Goal: Communication & Community: Answer question/provide support

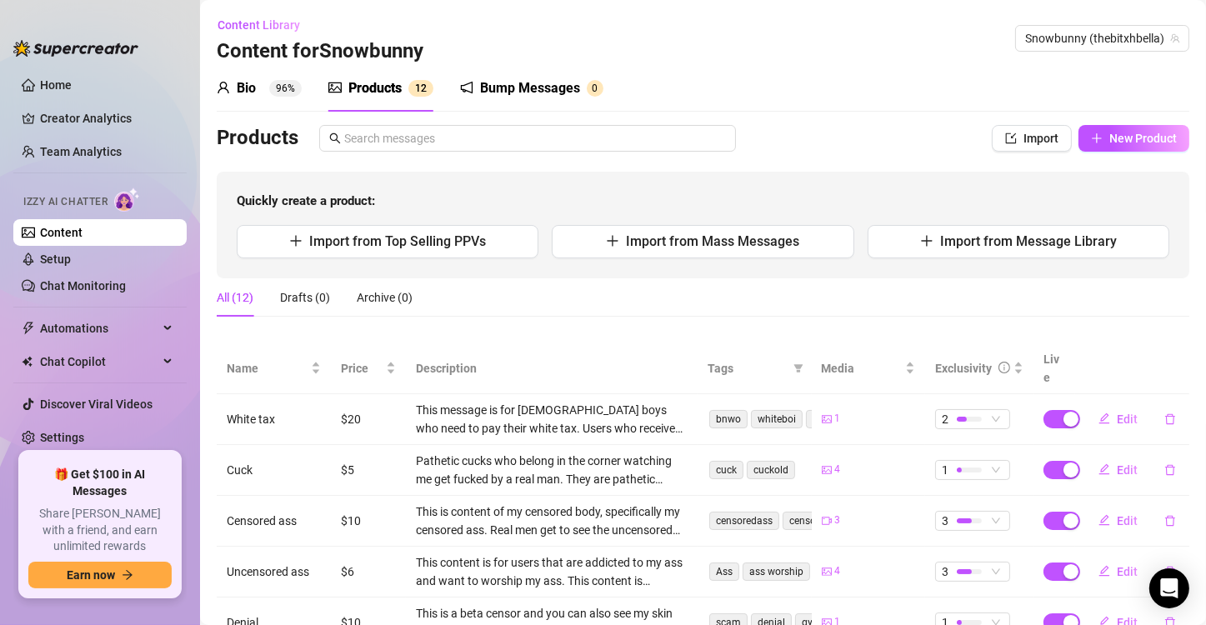
click at [502, 86] on div "Bump Messages" at bounding box center [530, 88] width 100 height 20
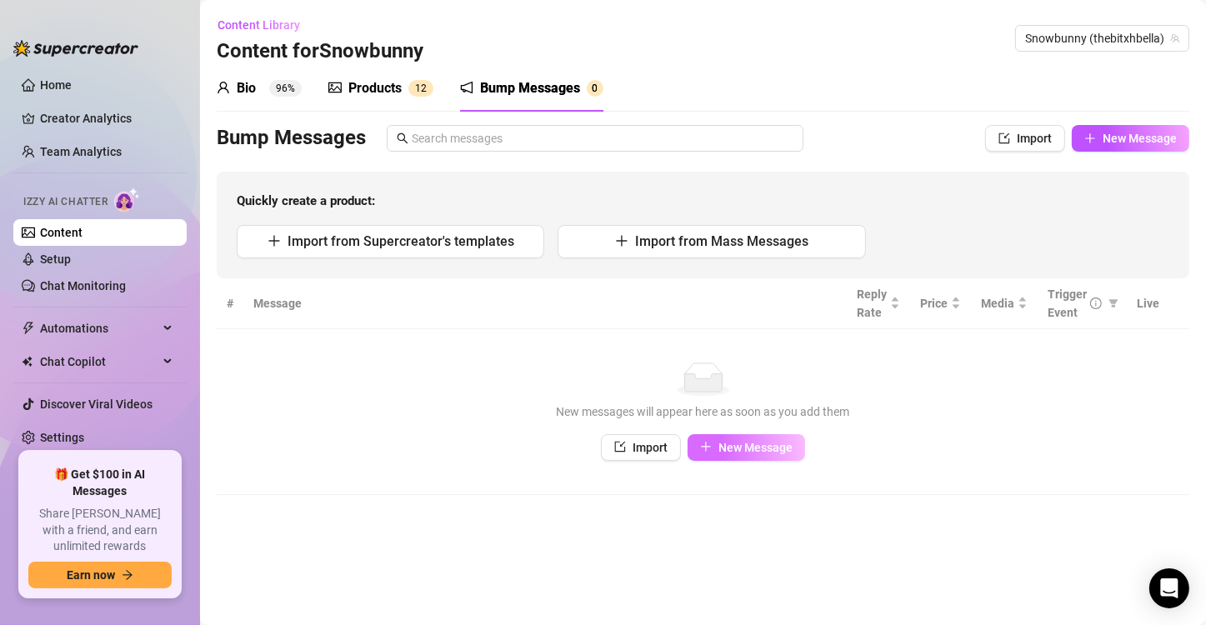
click at [706, 444] on icon "plus" at bounding box center [706, 447] width 12 height 12
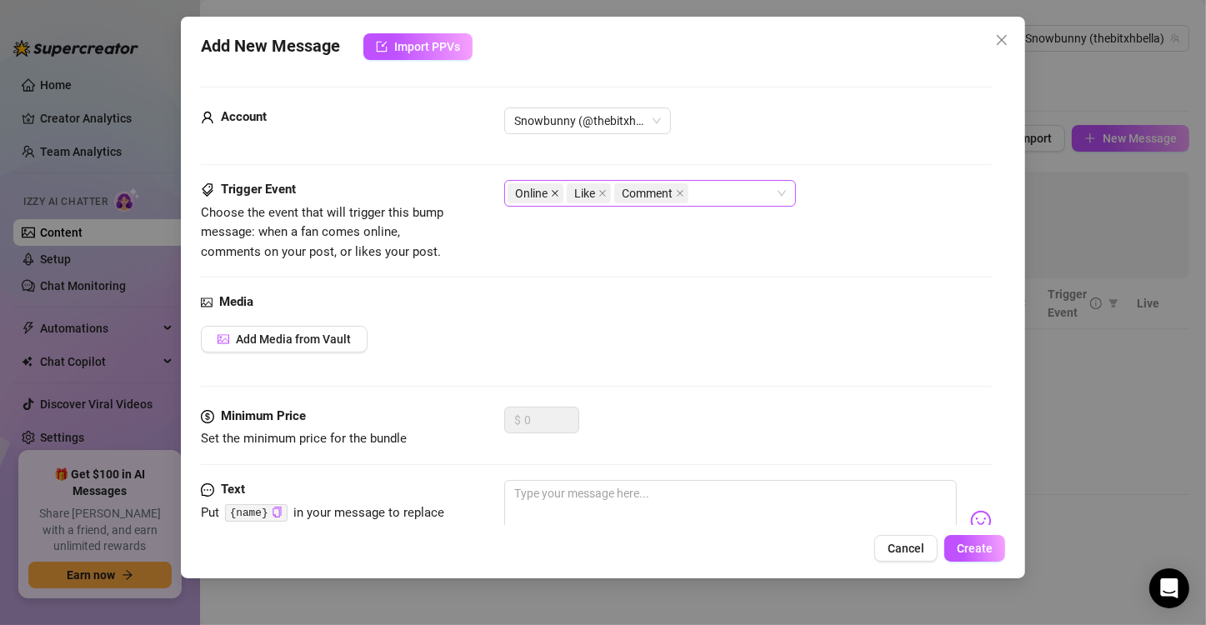
click at [552, 192] on icon "close" at bounding box center [555, 193] width 8 height 8
click at [616, 191] on span "Comment" at bounding box center [592, 193] width 74 height 20
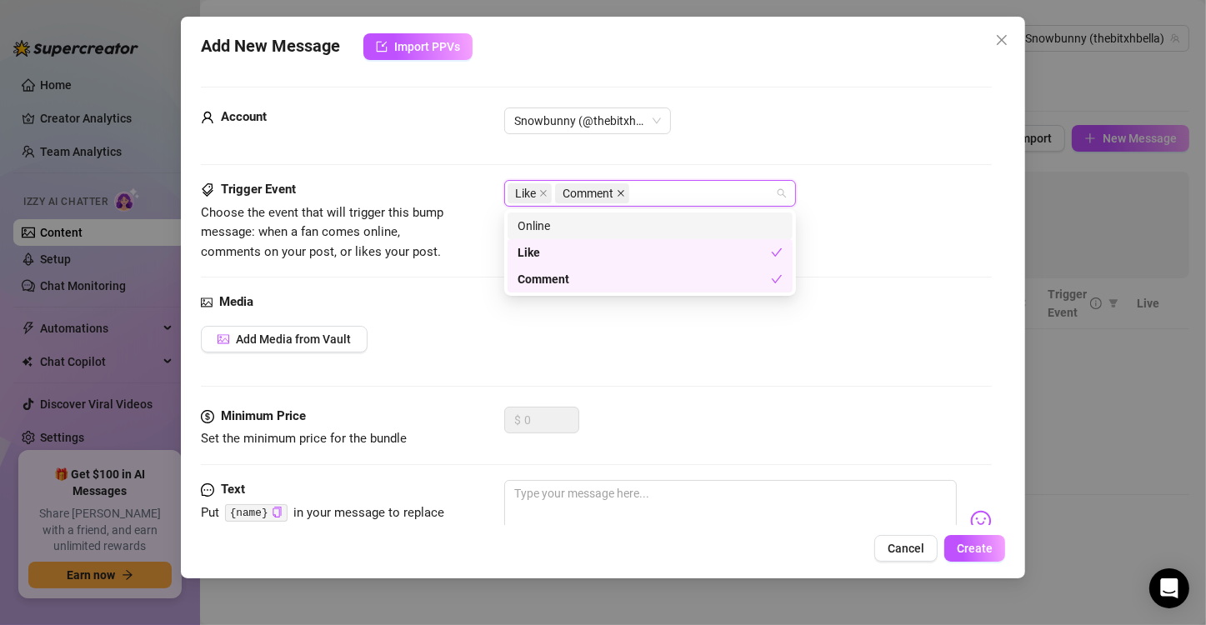
click at [618, 192] on icon "close" at bounding box center [621, 193] width 8 height 8
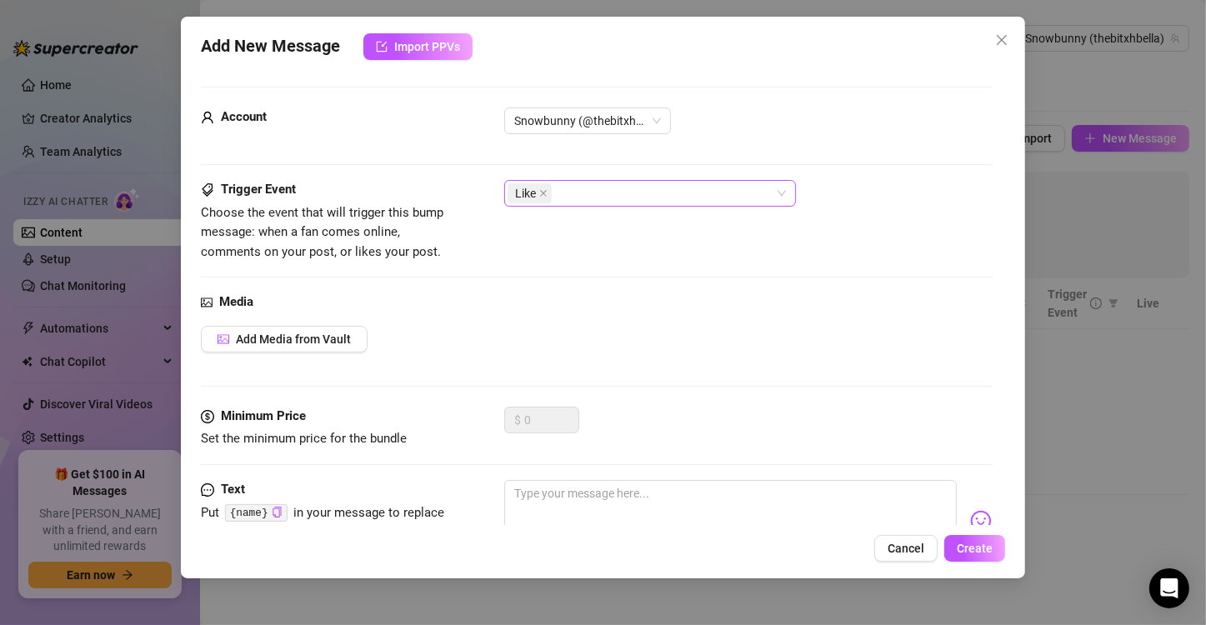
click at [541, 368] on div "Media Add Media from Vault" at bounding box center [596, 349] width 791 height 114
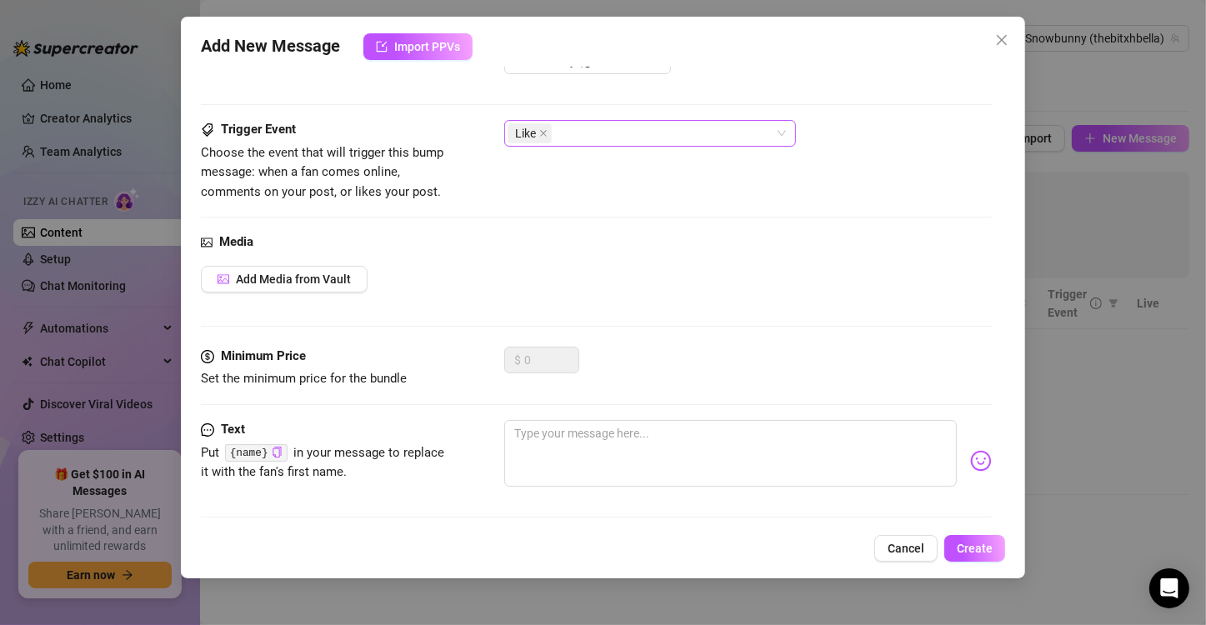
scroll to position [60, 0]
click at [535, 440] on textarea at bounding box center [730, 453] width 452 height 67
type textarea "y"
type textarea "yo"
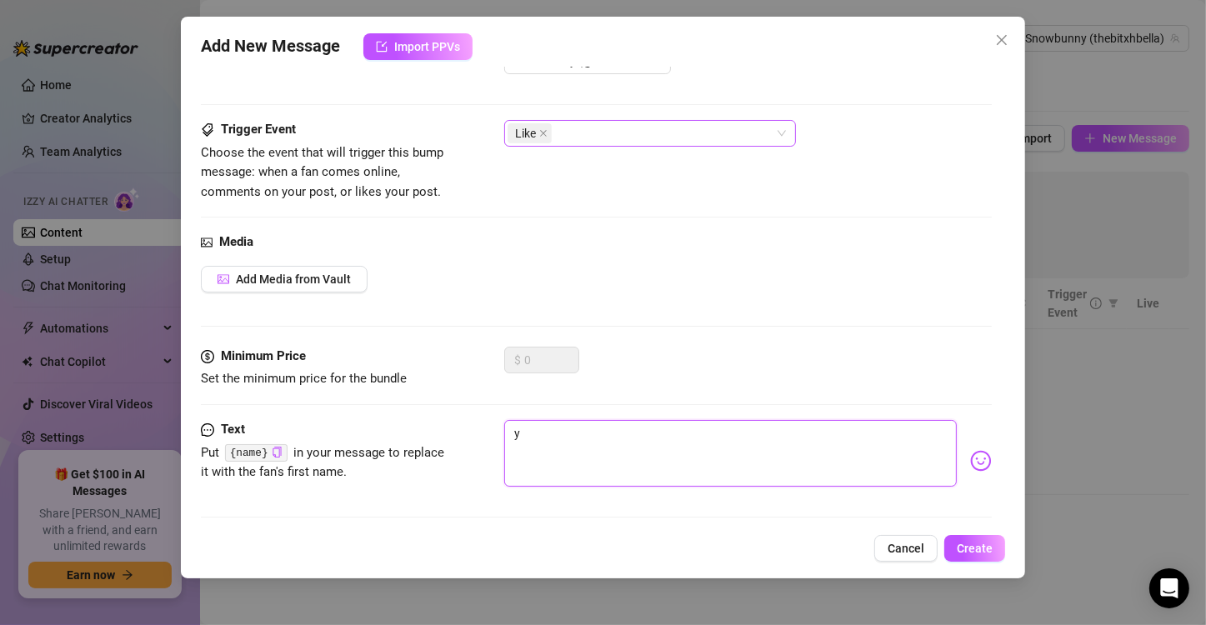
type textarea "yo"
type textarea "you"
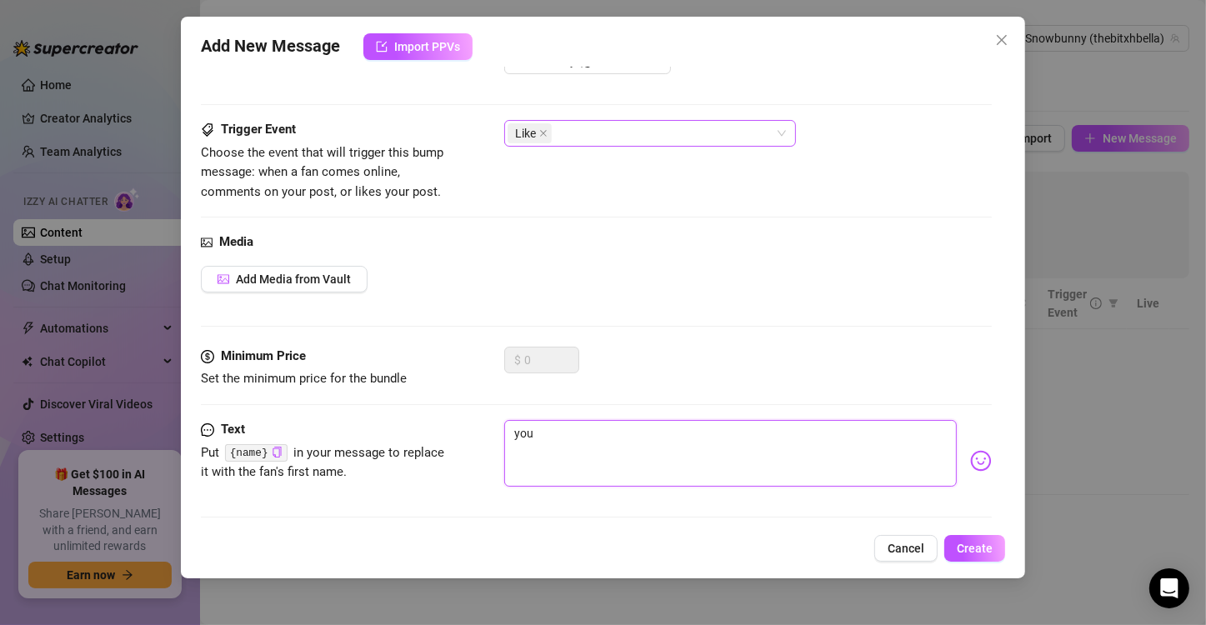
type textarea "you l"
type textarea "you li"
type textarea "you lik"
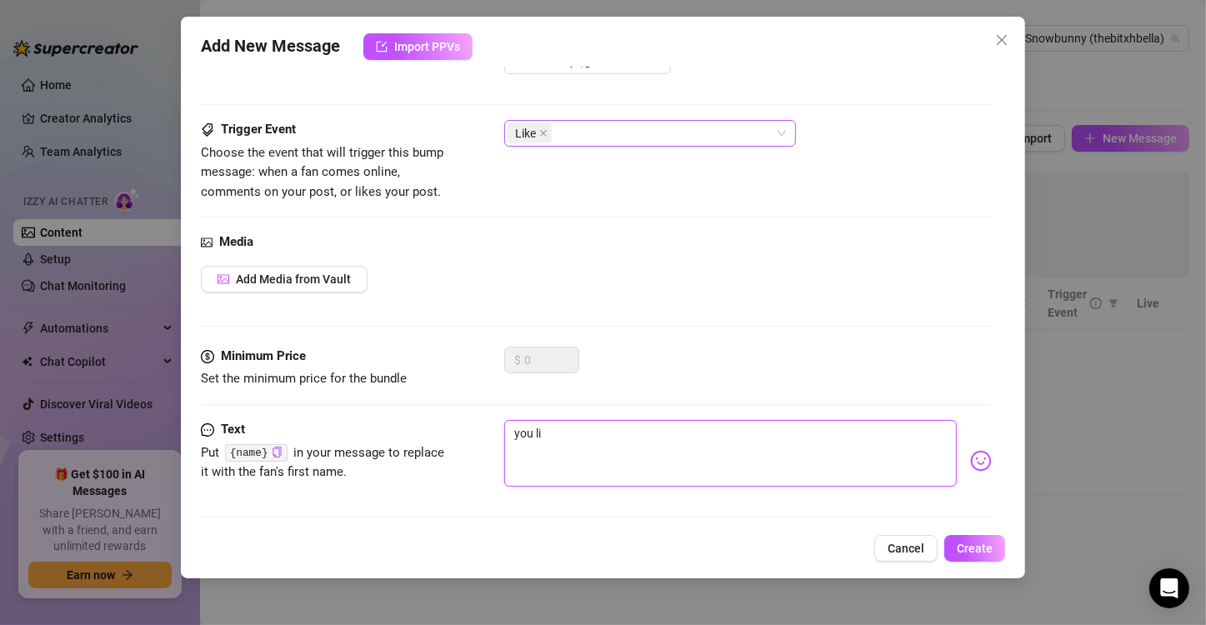
type textarea "you lik"
type textarea "you like"
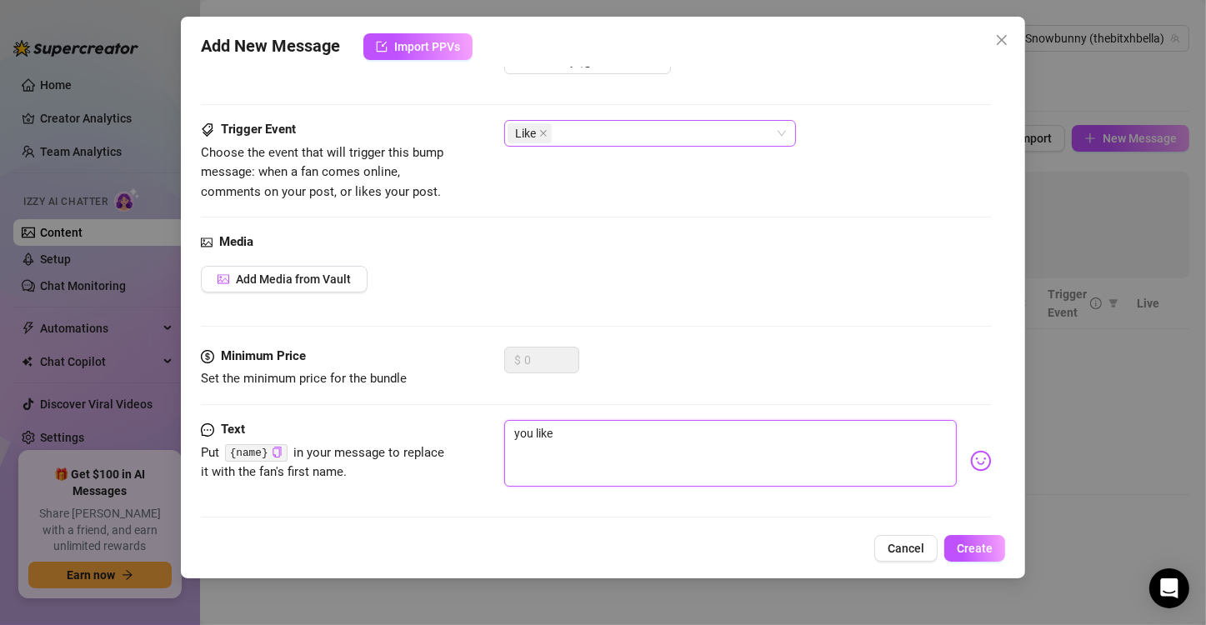
type textarea "you like t"
type textarea "you like th"
type textarea "you like tha"
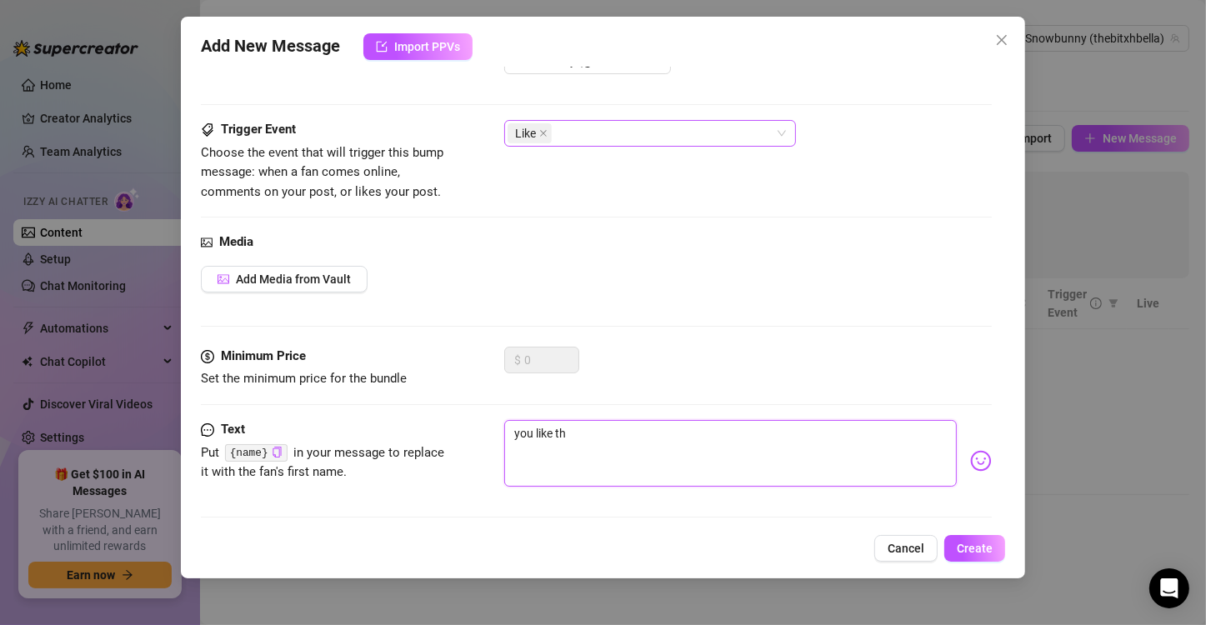
type textarea "you like tha"
type textarea "you like that"
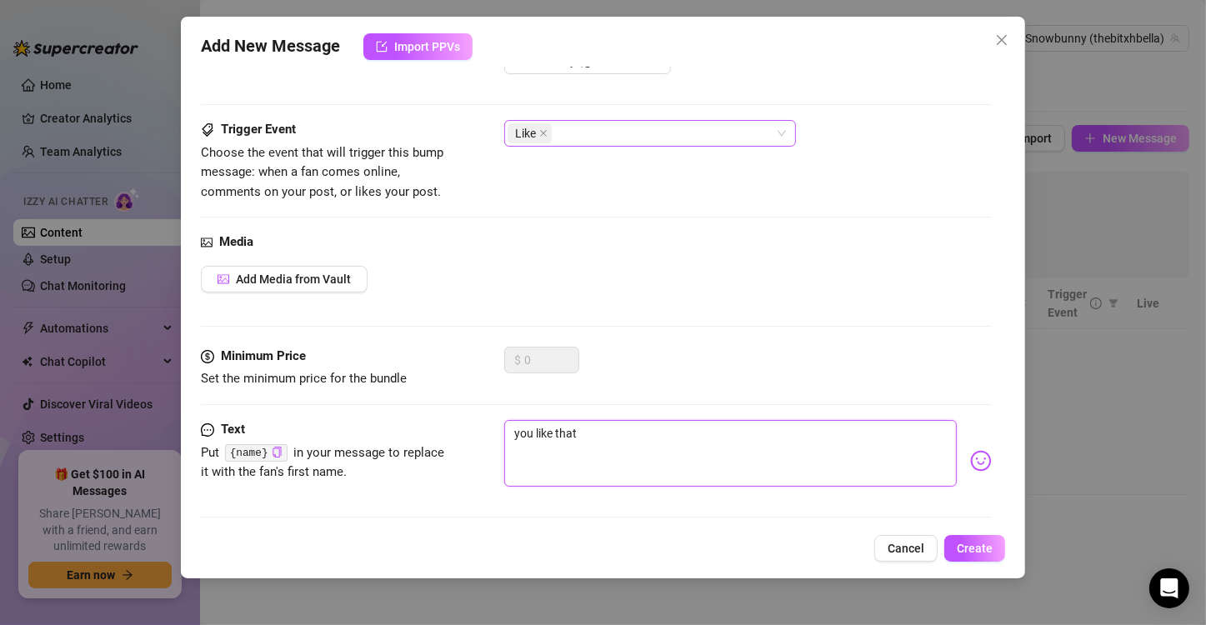
type textarea "you like that p"
type textarea "you like that pi"
type textarea "you like that pic"
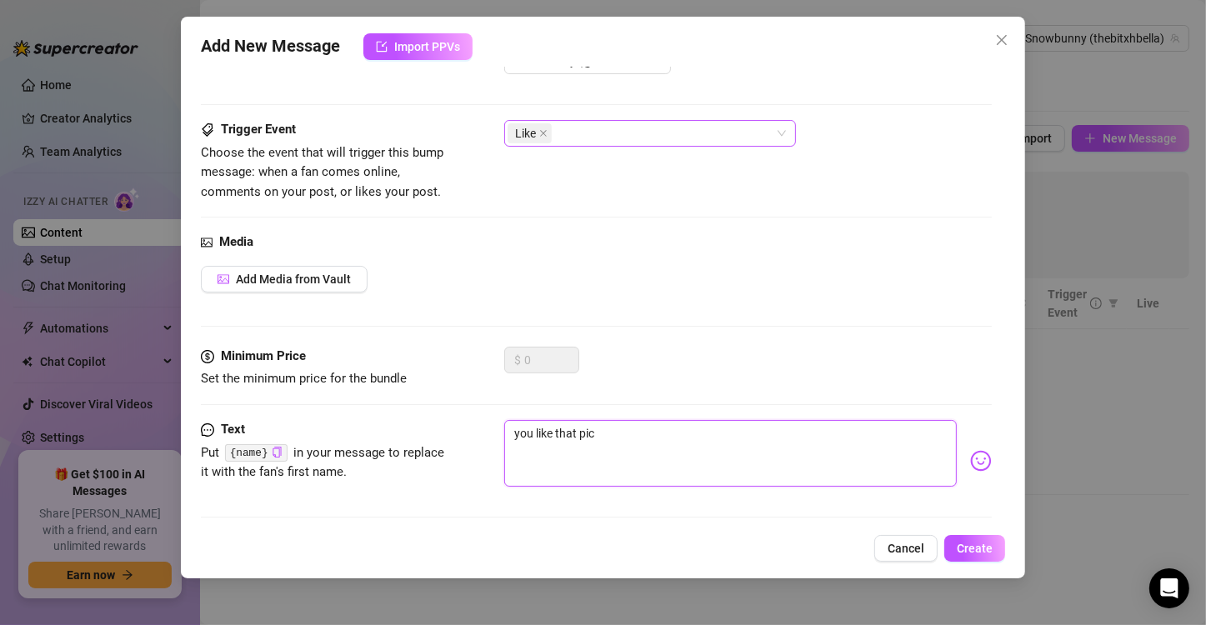
type textarea "you like that pic"
type textarea "you like that pic h"
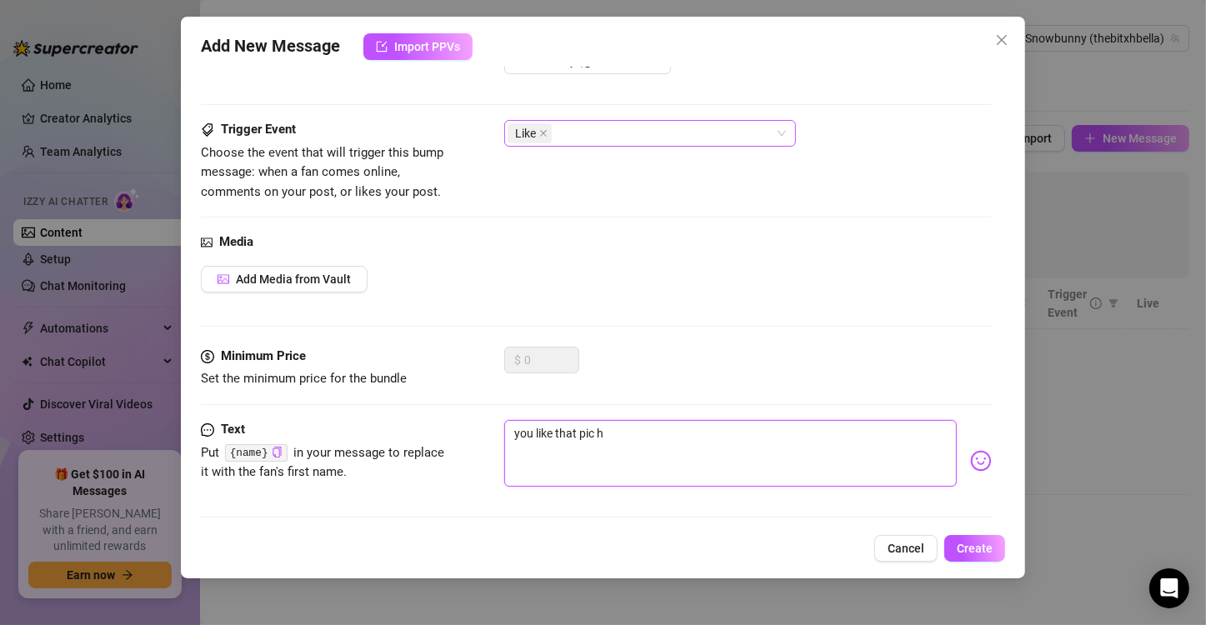
type textarea "you like that pic hu"
type textarea "you like that pic huh"
type textarea "you like that pic hu"
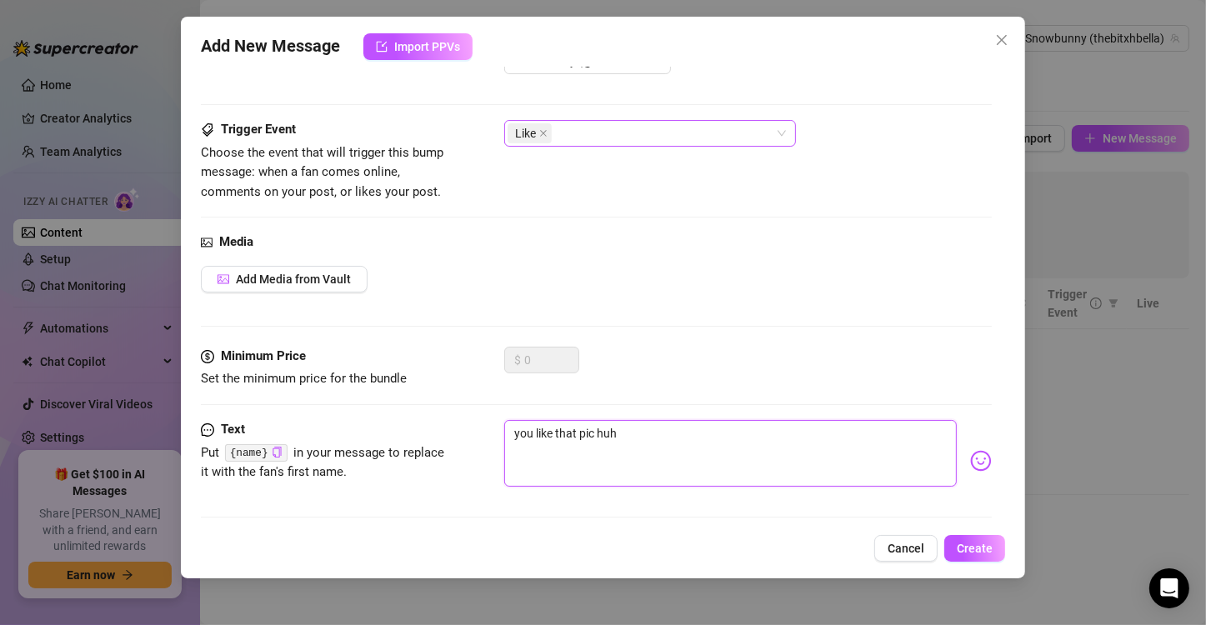
type textarea "you like that pic hu"
type textarea "you like that pic h"
type textarea "you like that pic"
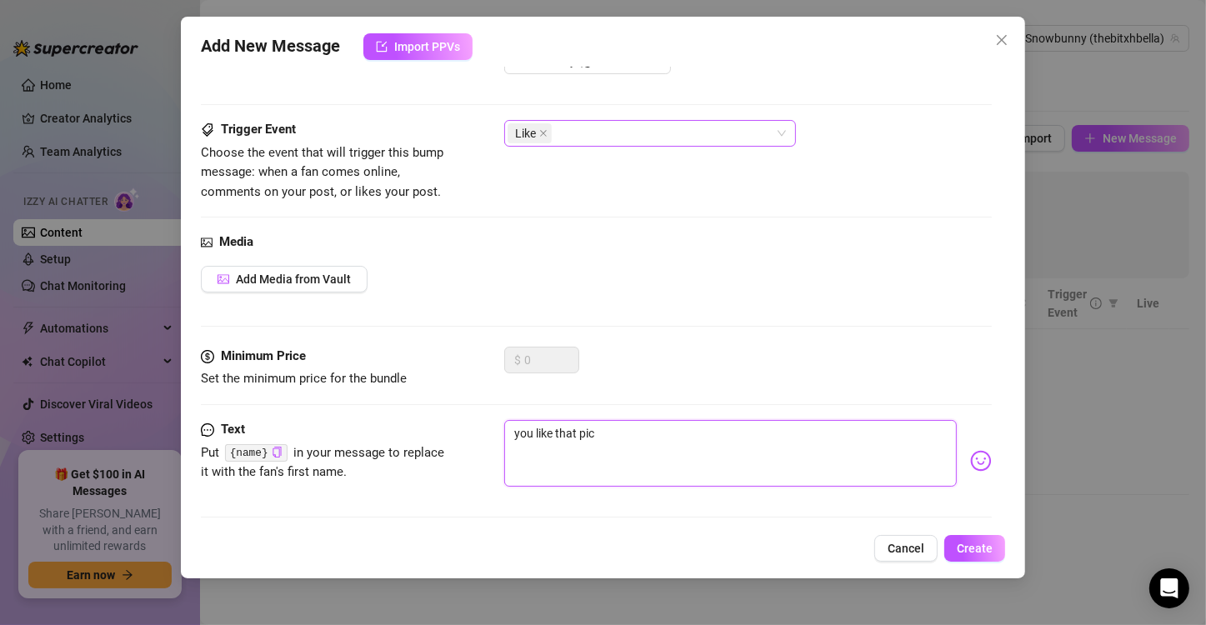
type textarea "you like that pic"
type textarea "you like that pi"
type textarea "you like that p"
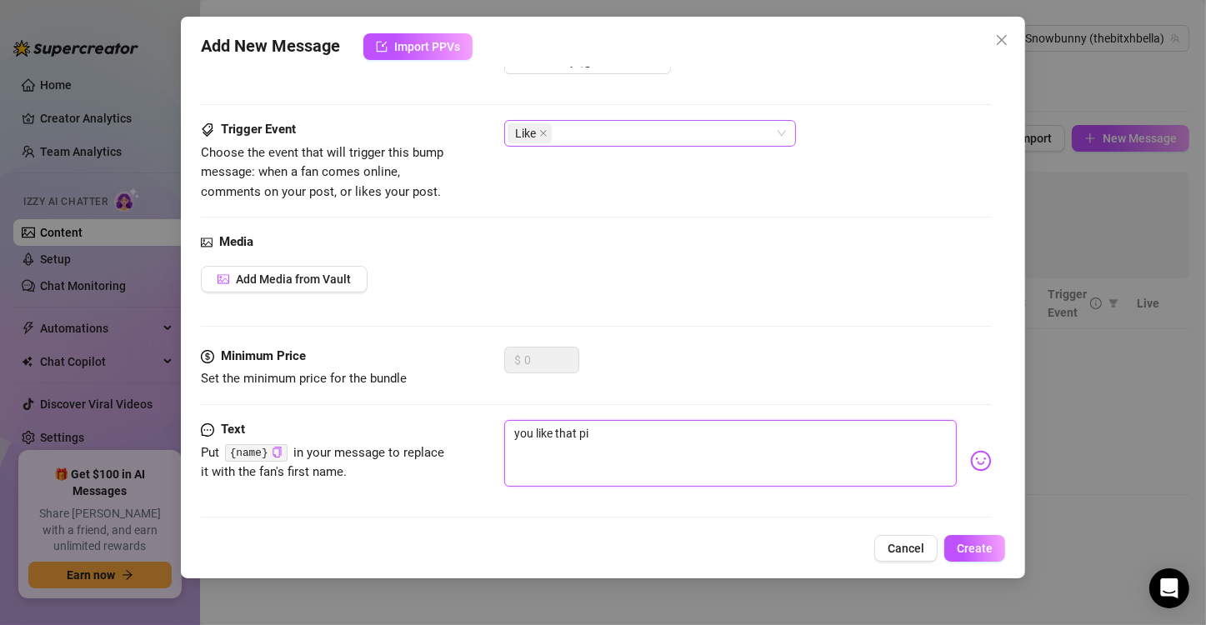
type textarea "you like that p"
type textarea "you like that"
type textarea "you like that c"
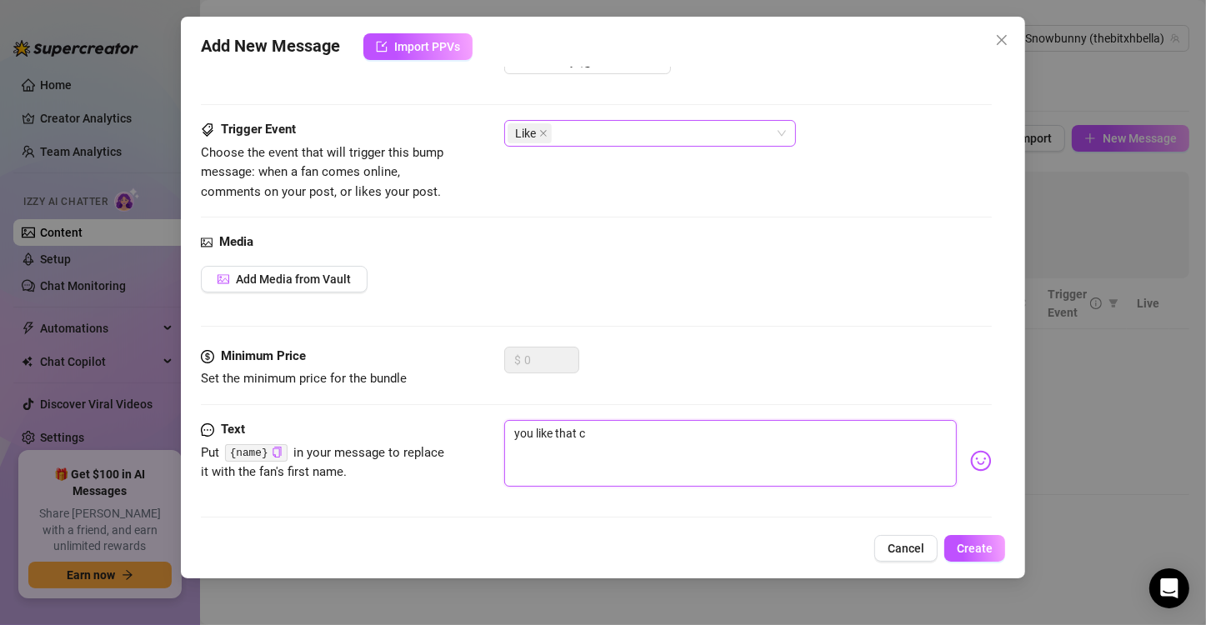
type textarea "you like that co"
type textarea "you like that con"
type textarea "you like that cont"
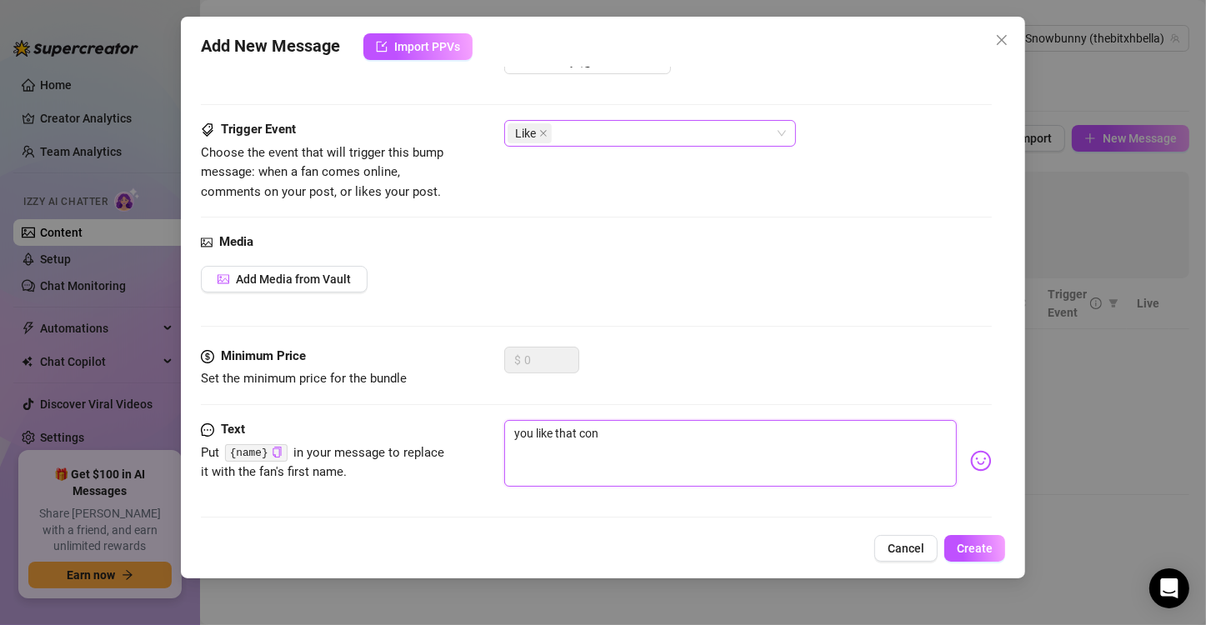
type textarea "you like that cont"
type textarea "you like that [PERSON_NAME]"
type textarea "you like that conten"
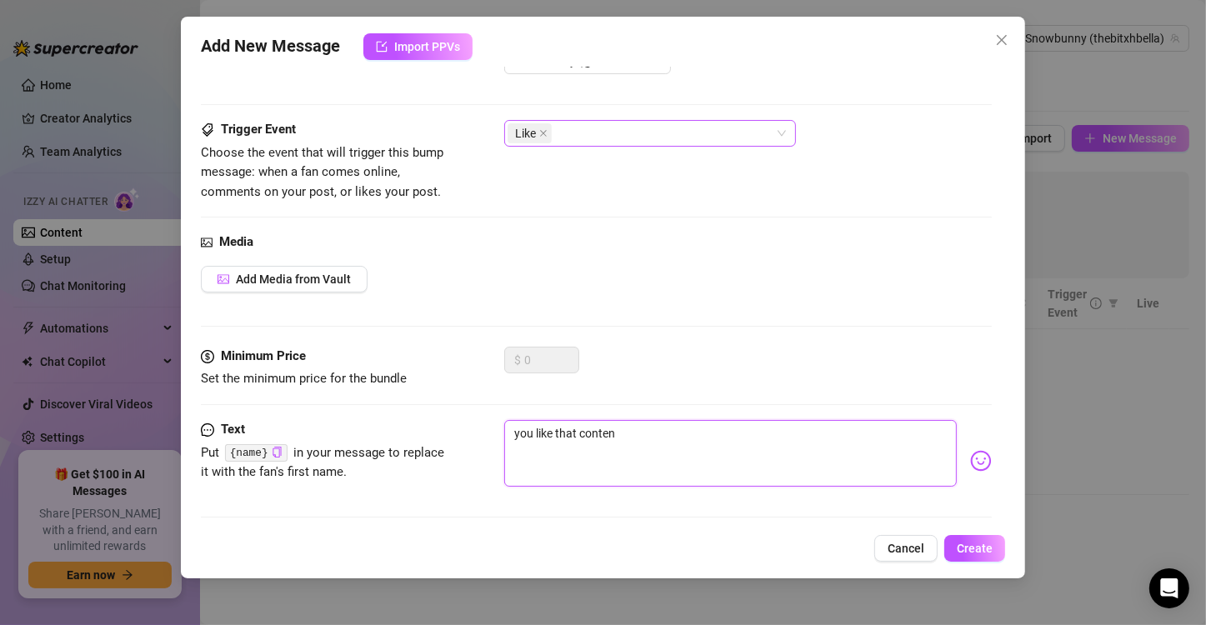
type textarea "you like that content"
type textarea "you like that content h"
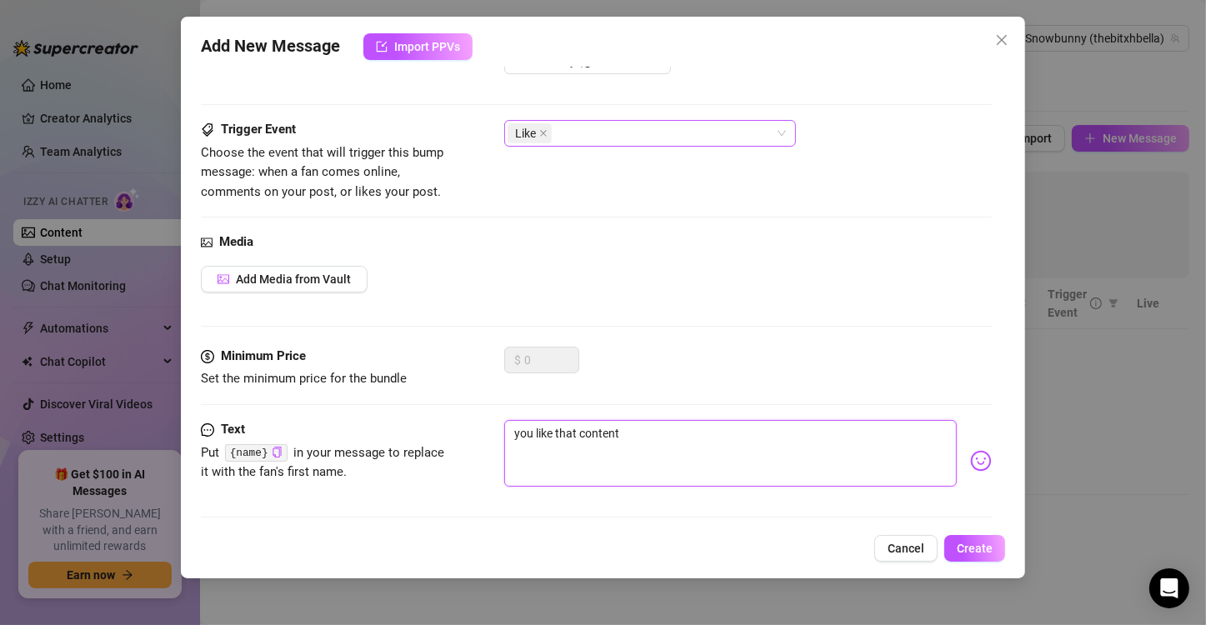
type textarea "you like that content h"
type textarea "you like that content hh"
type textarea "you like that content h"
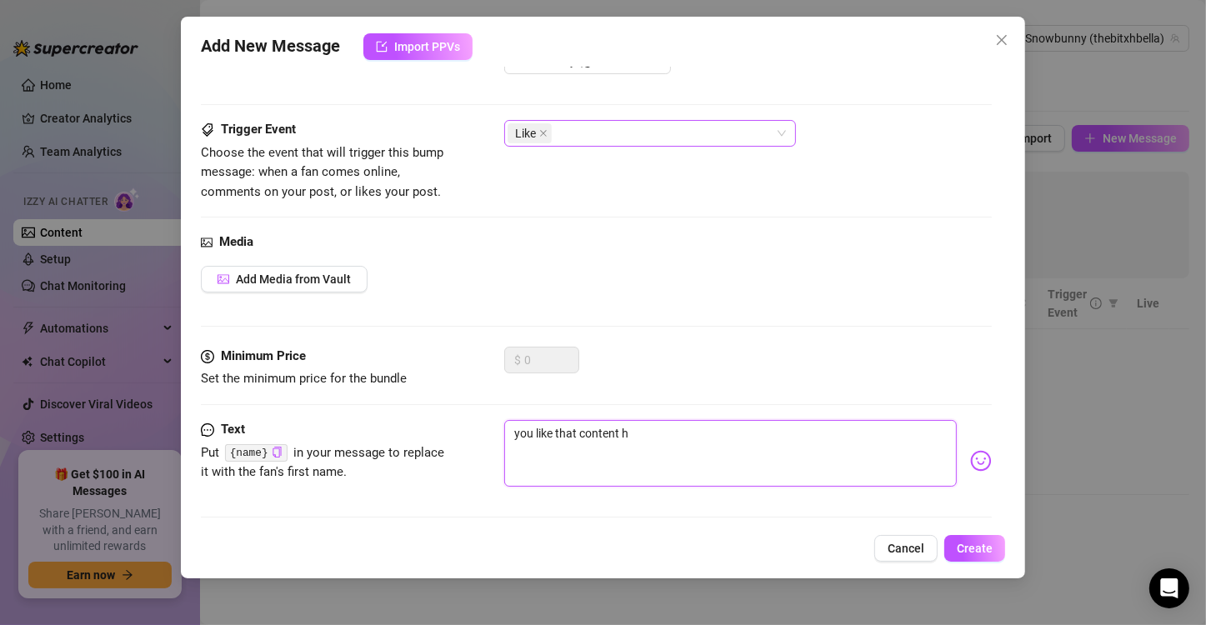
type textarea "you like that content hu"
type textarea "you like that content huh"
type textarea "you like that content huh?"
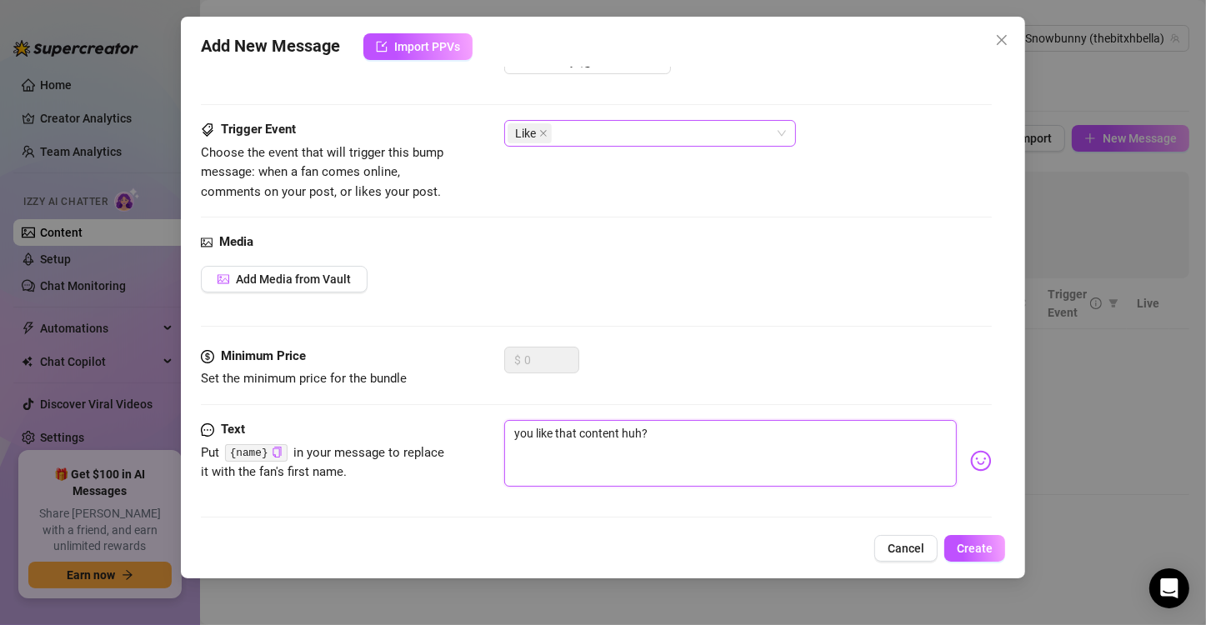
type textarea "you like that content huh?"
type textarea "you like that content huh? t"
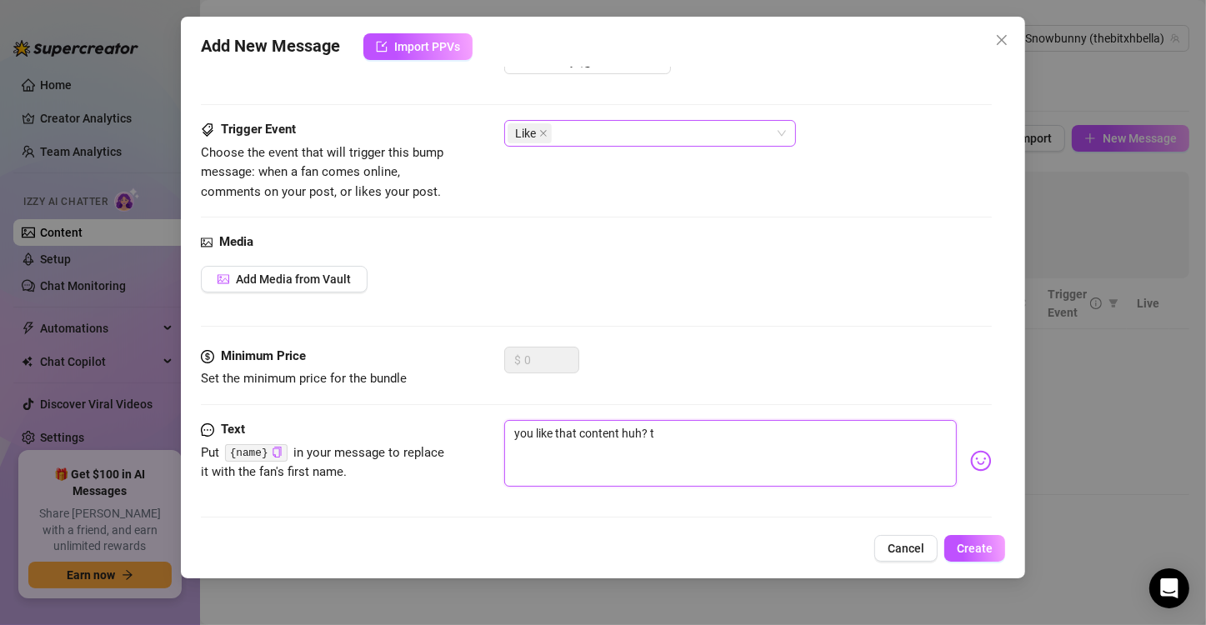
type textarea "you like that content huh? te"
type textarea "you like that content huh? tel"
type textarea "you like that content huh? tell"
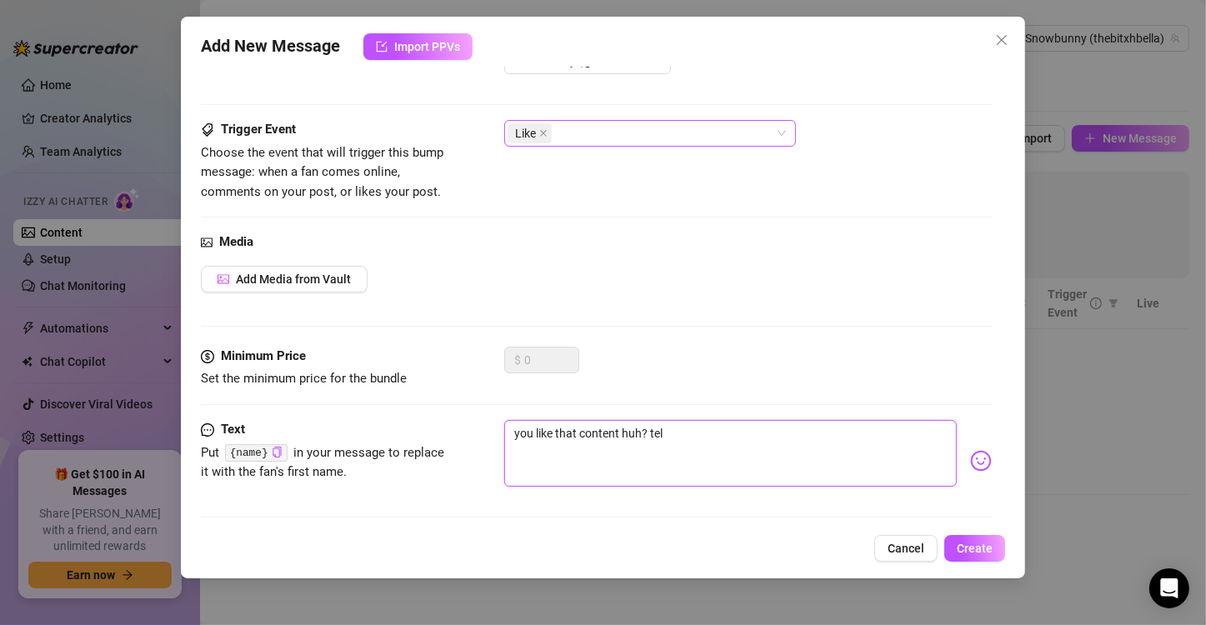
type textarea "you like that content huh? tell"
type textarea "you like that content huh? tell m"
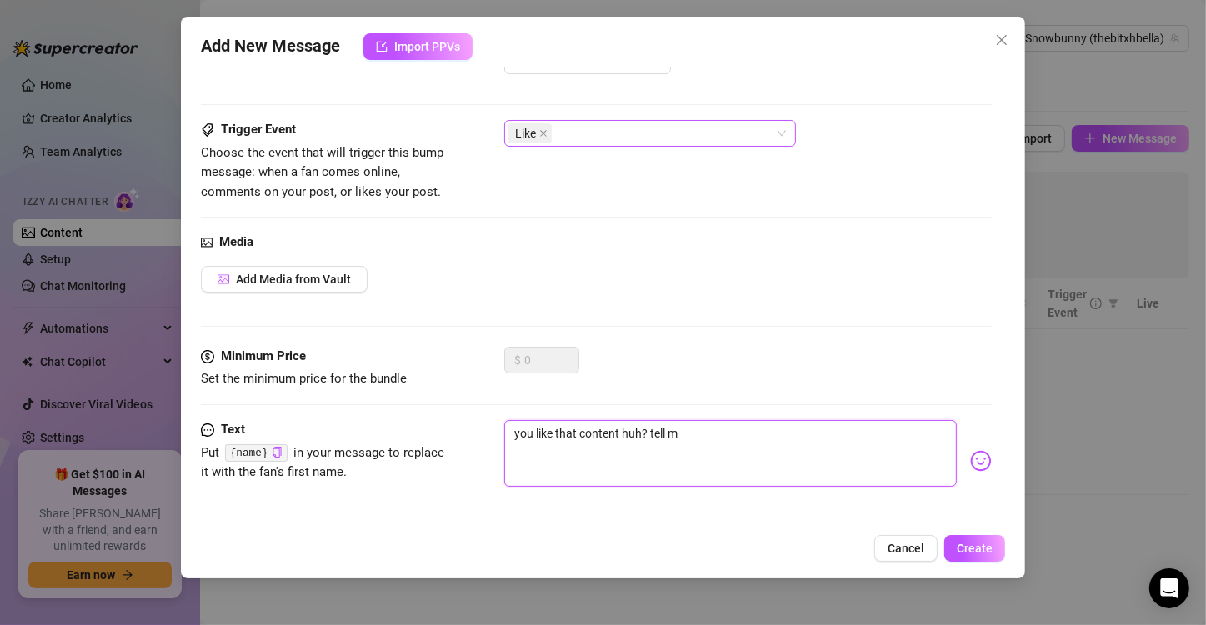
type textarea "you like that content huh? tell me"
type textarea "you like that content huh? tell me w"
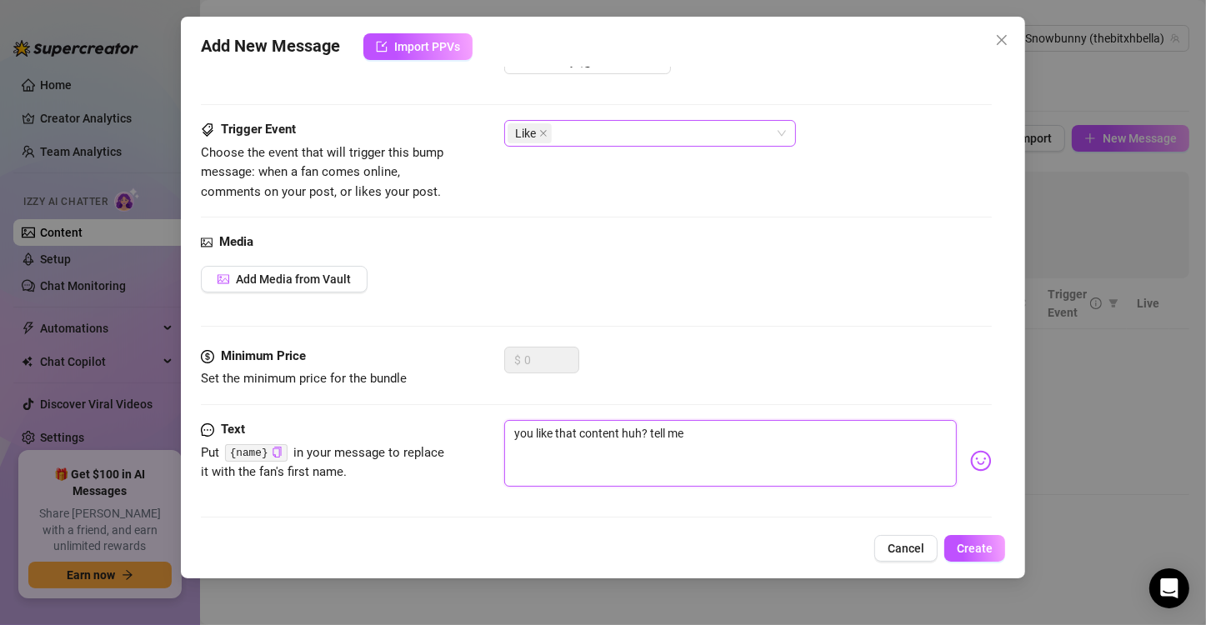
type textarea "you like that content huh? tell me w"
type textarea "you like that content huh? tell me wh"
type textarea "you like that content huh? tell me wha"
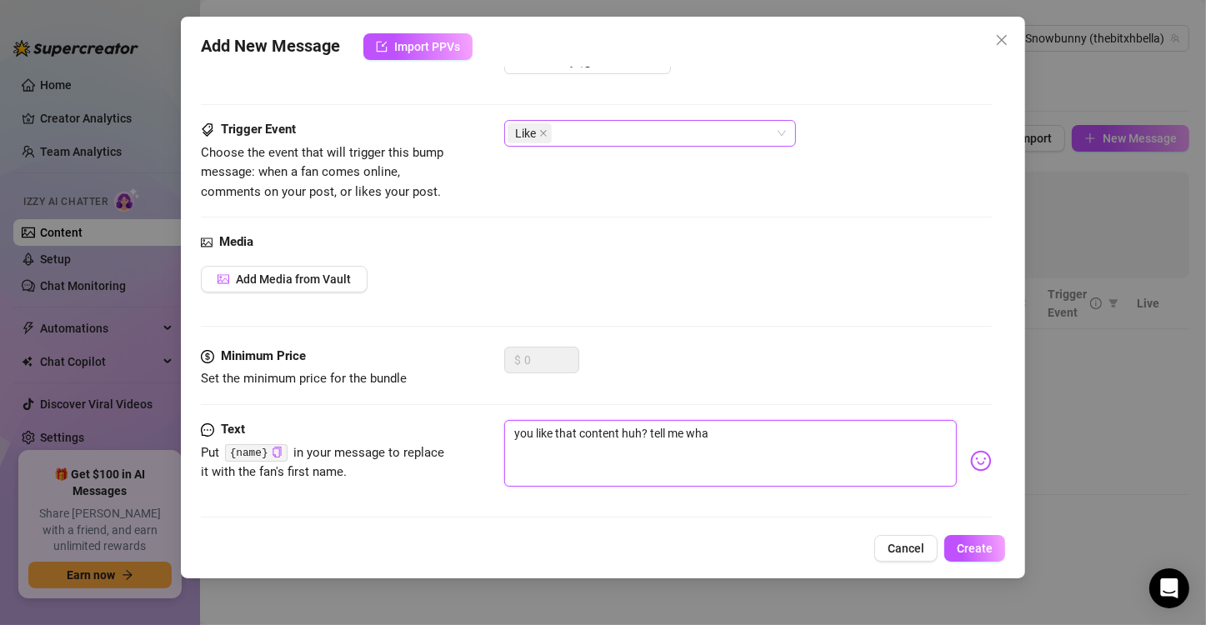
type textarea "you like that content huh? tell me whay"
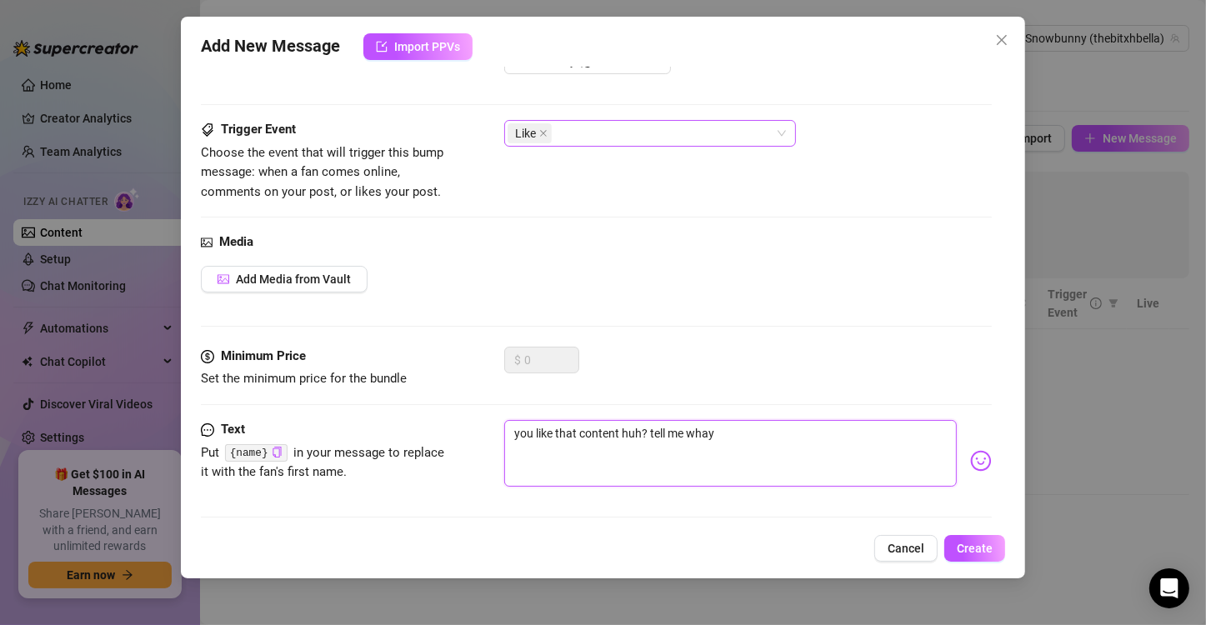
type textarea "you like that content huh? tell me whay"
type textarea "you like that content huh? tell me wha"
type textarea "you like that content huh? tell me what"
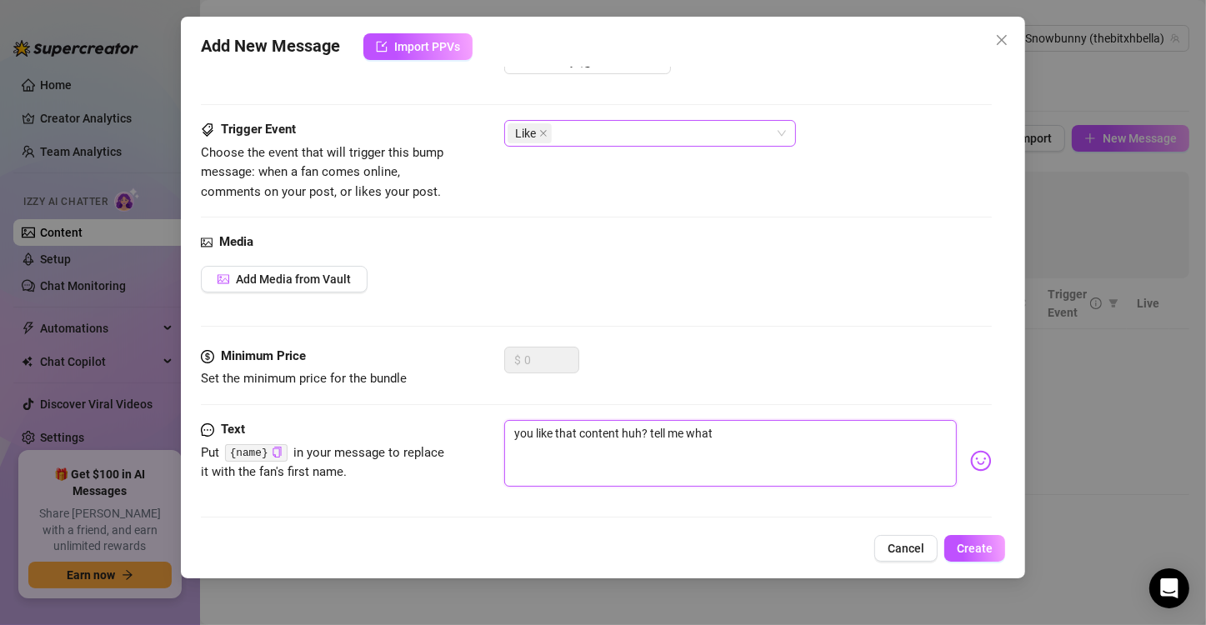
type textarea "you like that content huh? tell me what"
type textarea "you like that content huh? tell me what e"
type textarea "you like that content huh? tell me what el"
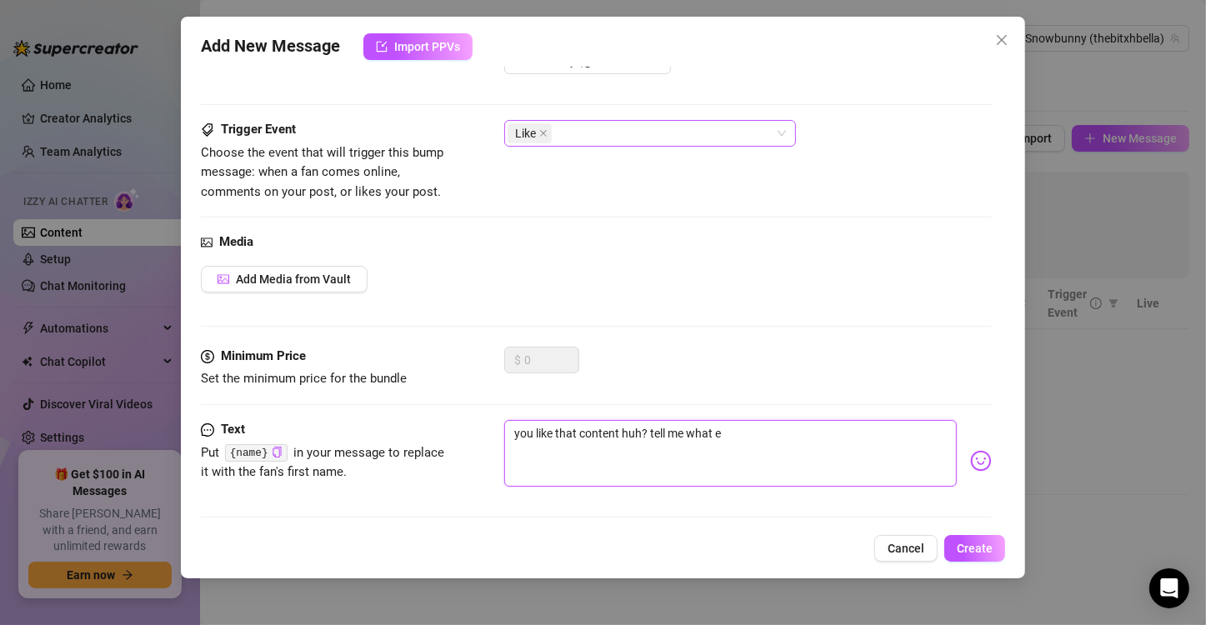
type textarea "you like that content huh? tell me what el"
type textarea "you like that content huh? tell me what els"
type textarea "you like that content huh? tell me what else"
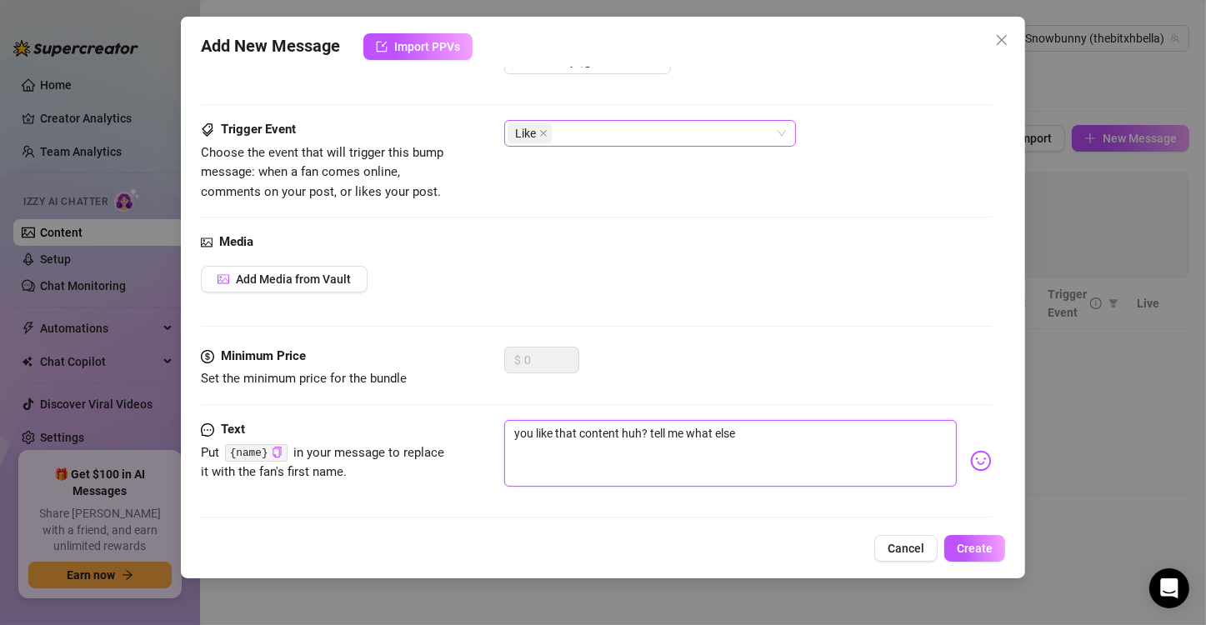
type textarea "you like that content huh? tell me what else"
type textarea "you like that content huh? tell me what else y"
type textarea "you like that content huh? tell me what else yo"
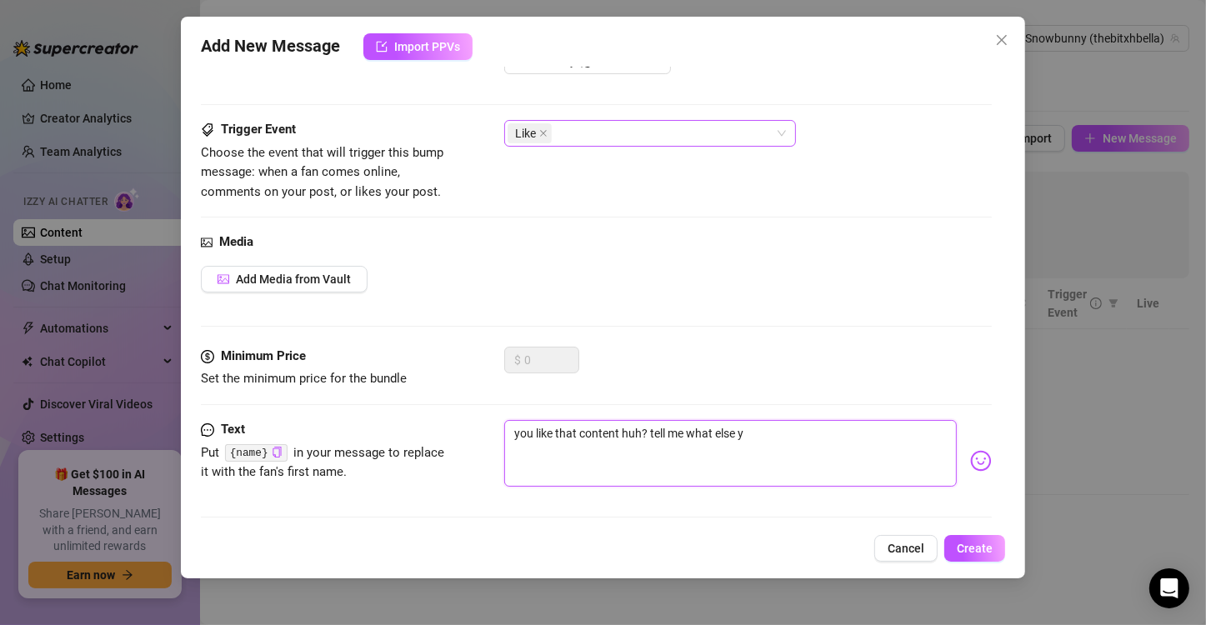
type textarea "you like that content huh? tell me what else yo"
type textarea "you like that content huh? tell me what else you"
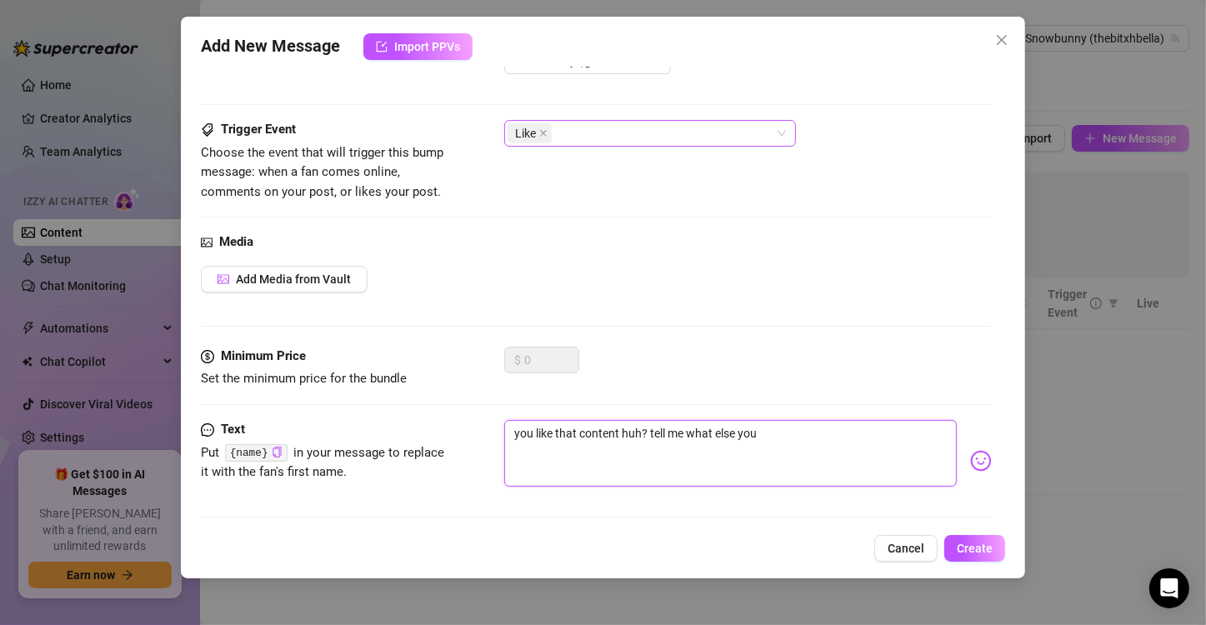
type textarea "you like that content huh? tell me what else you l"
type textarea "you like that content huh? tell me what else you li"
type textarea "you like that content huh? tell me what else you lik"
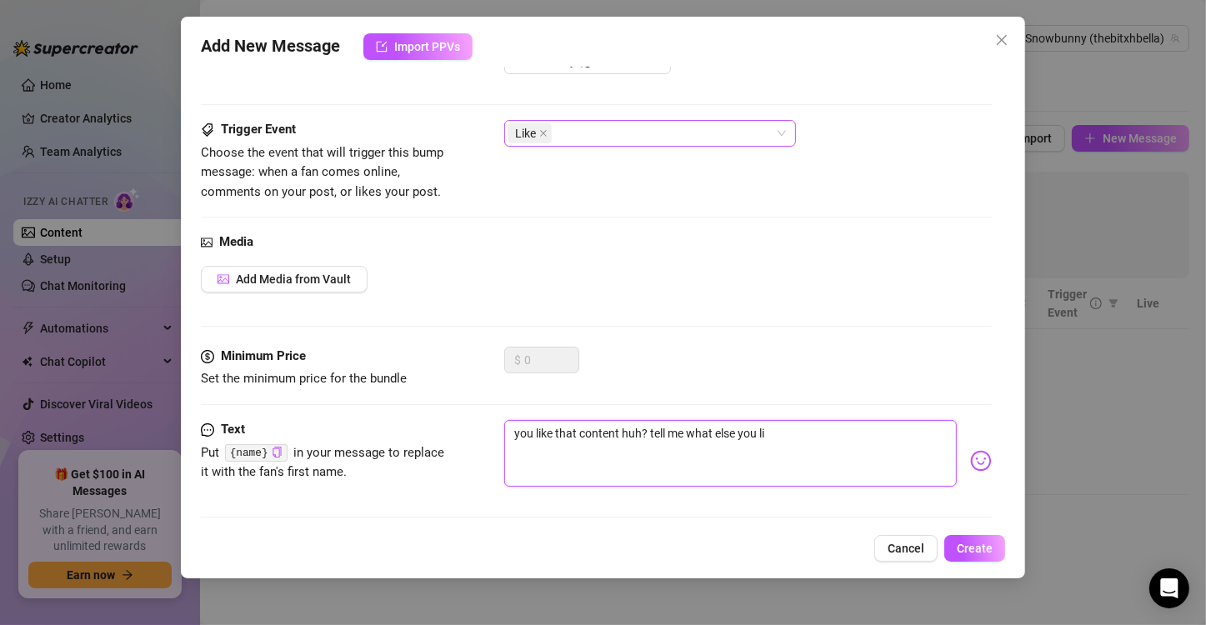
type textarea "you like that content huh? tell me what else you lik"
type textarea "you like that content huh? tell me what else you like"
click at [982, 548] on span "Create" at bounding box center [975, 548] width 36 height 13
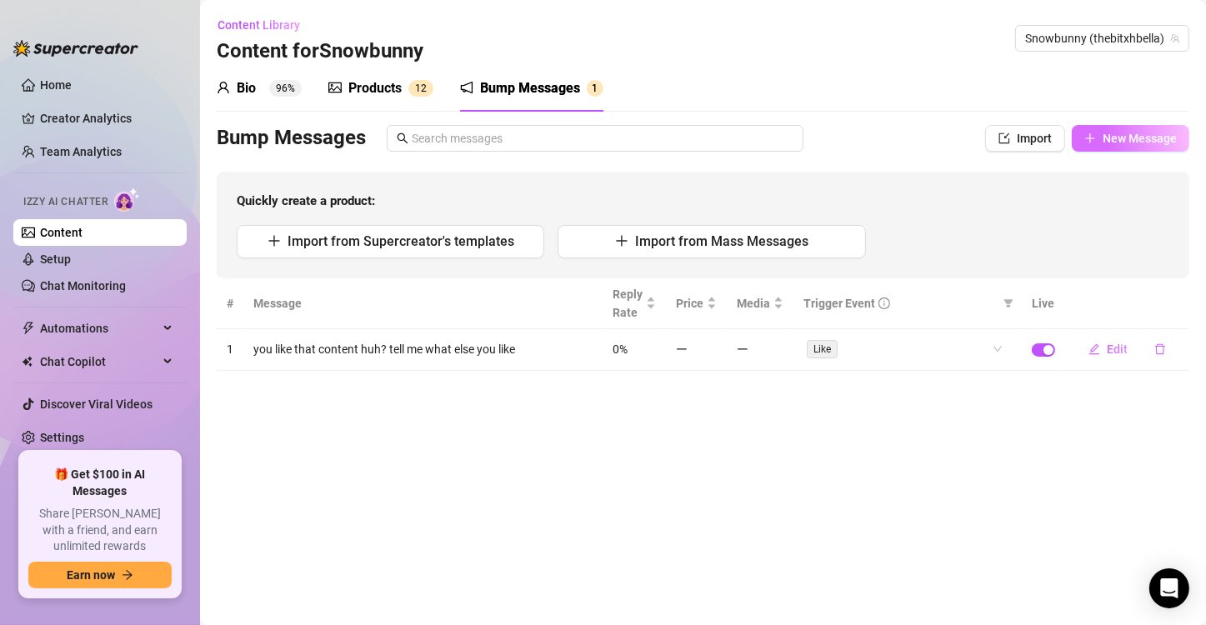
click at [1092, 134] on icon "plus" at bounding box center [1090, 138] width 12 height 12
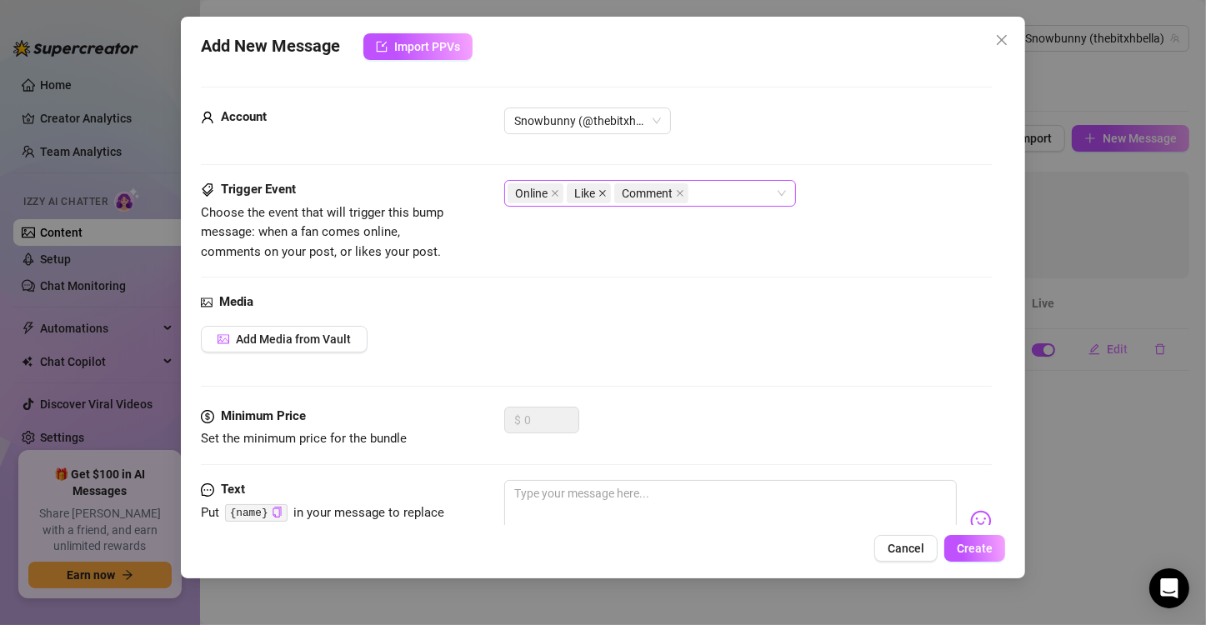
click at [599, 193] on icon "close" at bounding box center [602, 193] width 8 height 8
click at [628, 195] on icon "close" at bounding box center [632, 193] width 8 height 8
click at [610, 506] on textarea at bounding box center [730, 513] width 452 height 67
type textarea "h"
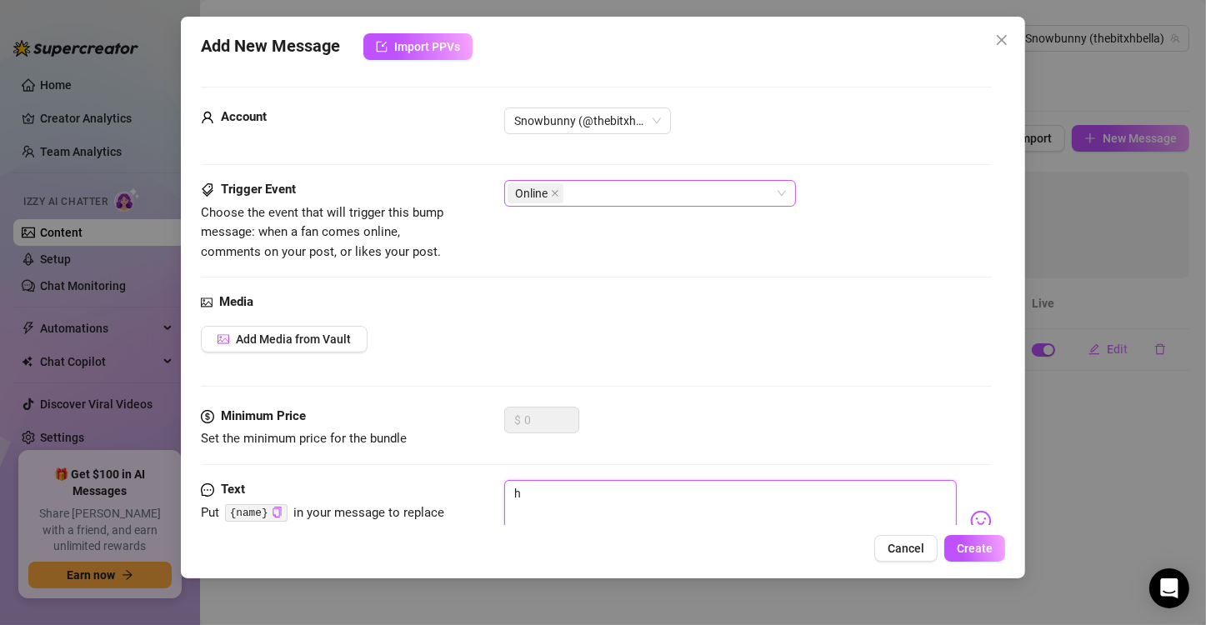
type textarea "he"
type textarea "hey"
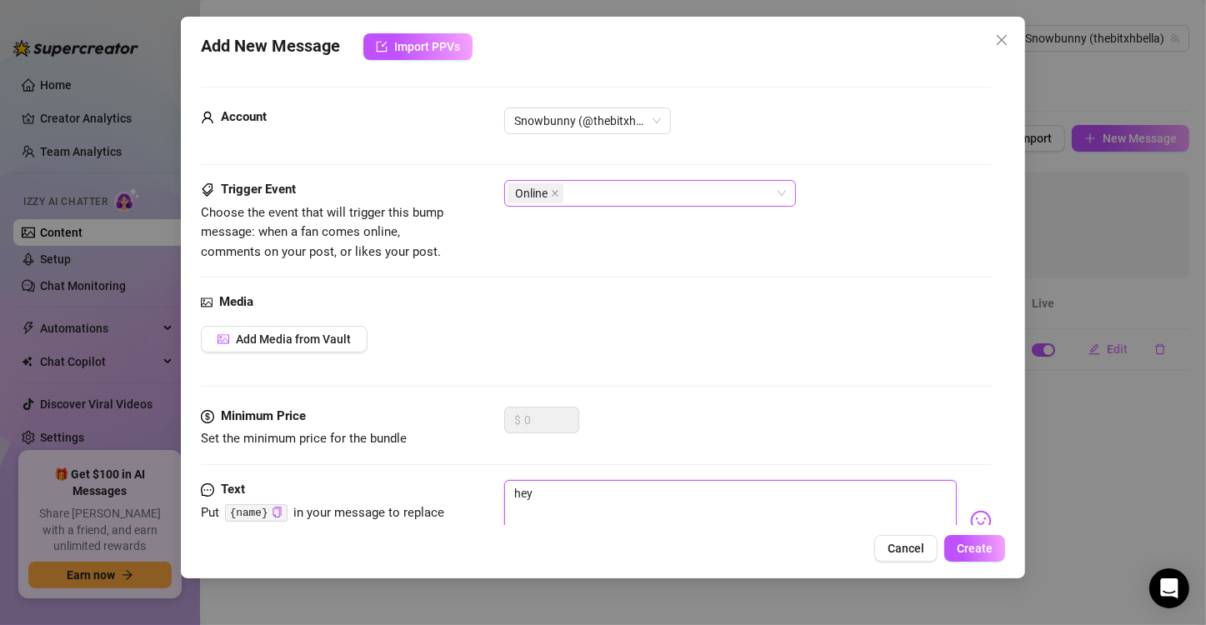
type textarea "hey"
type textarea "hey b"
type textarea "hey be"
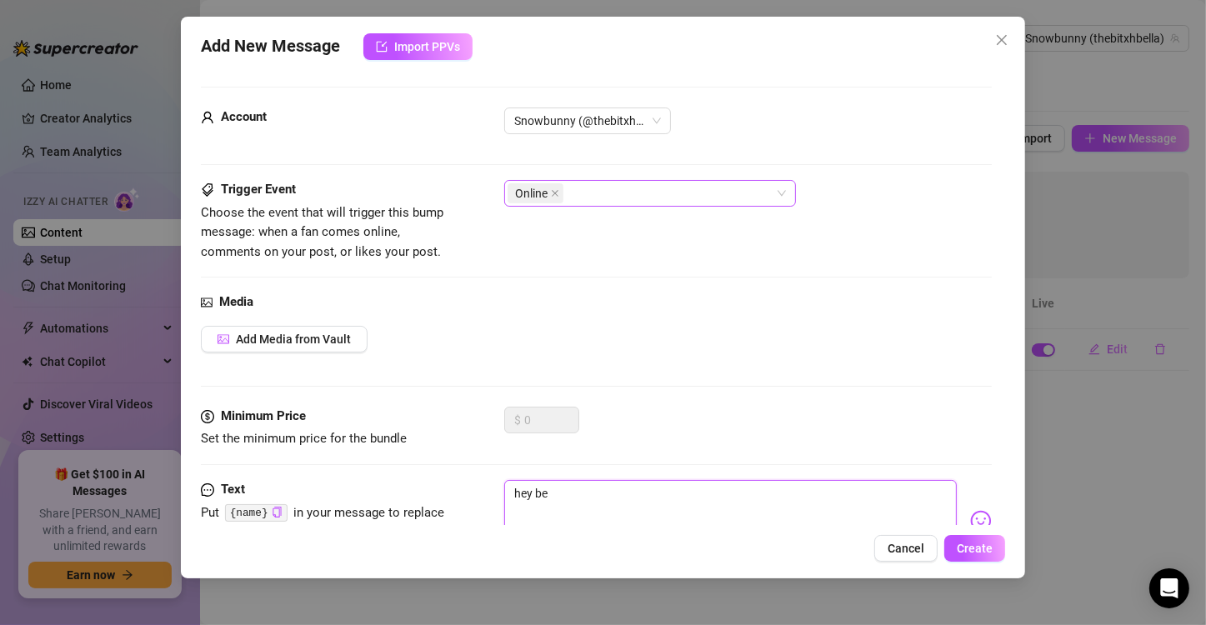
type textarea "hey bet"
type textarea "hey beta"
type textarea "hey beta!"
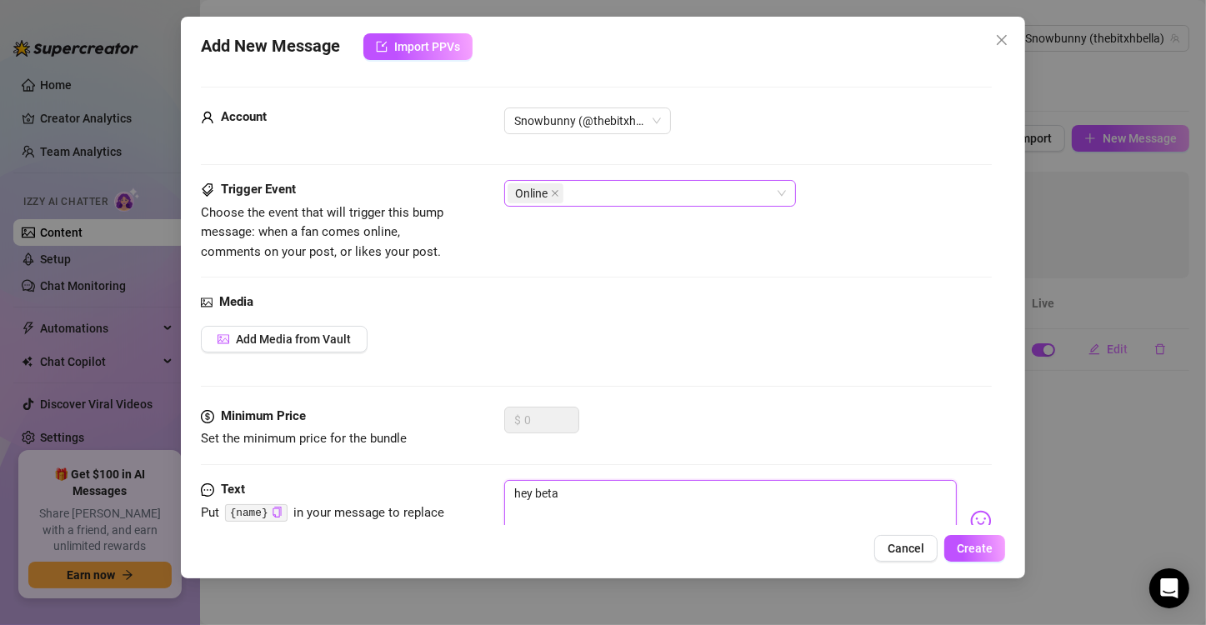
type textarea "hey beta!"
type textarea "hey beta! h"
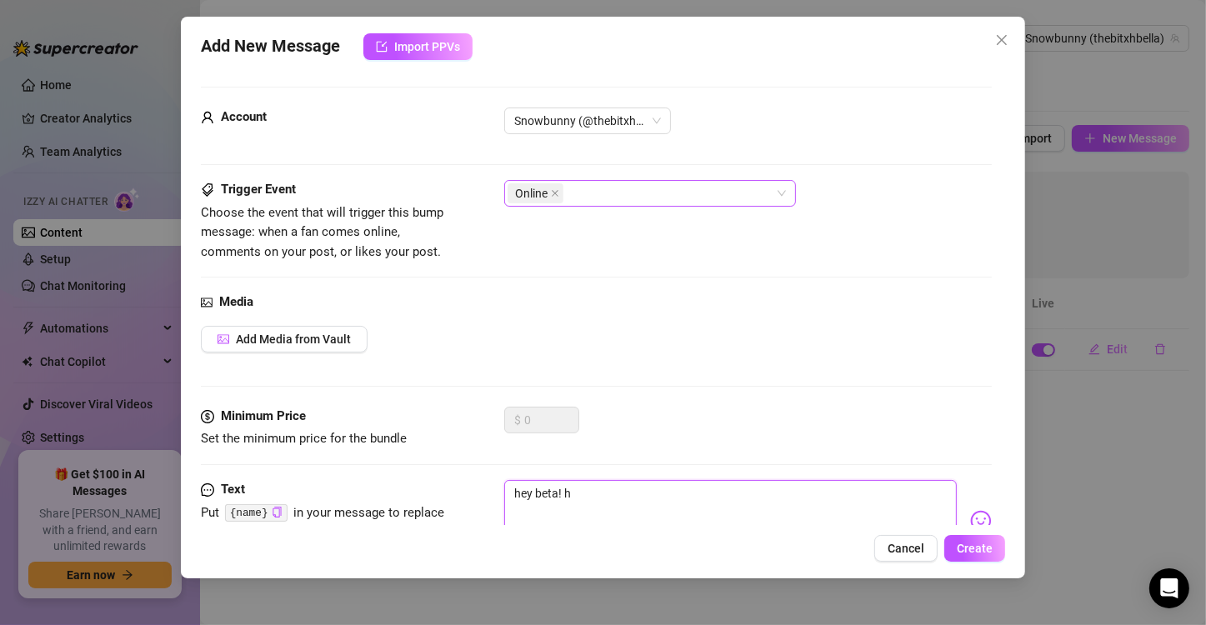
type textarea "hey beta! ho"
type textarea "hey beta! how"
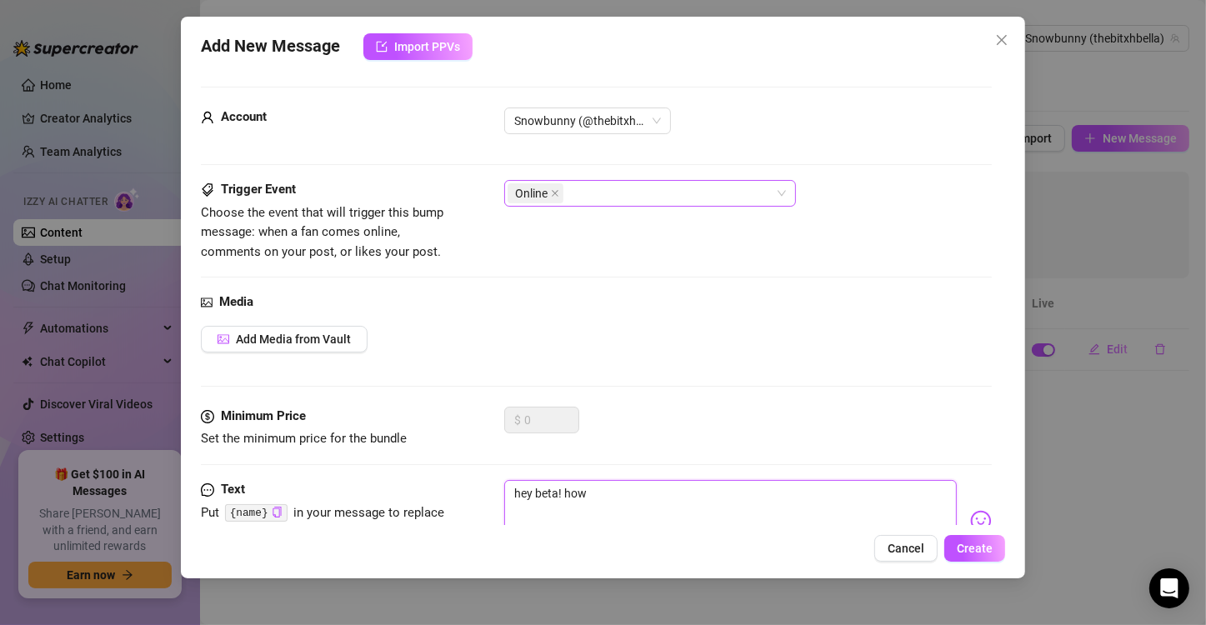
type textarea "hey beta! how"
type textarea "hey beta! how h"
type textarea "hey beta! how ha"
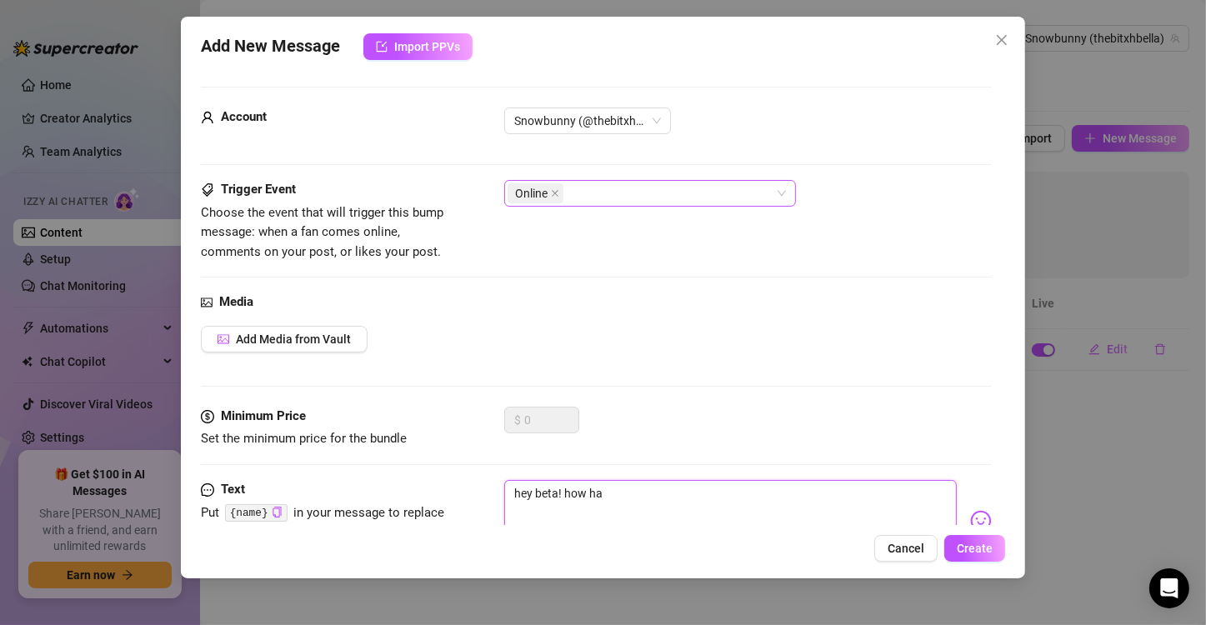
type textarea "hey beta! how hav"
type textarea "hey beta! how have"
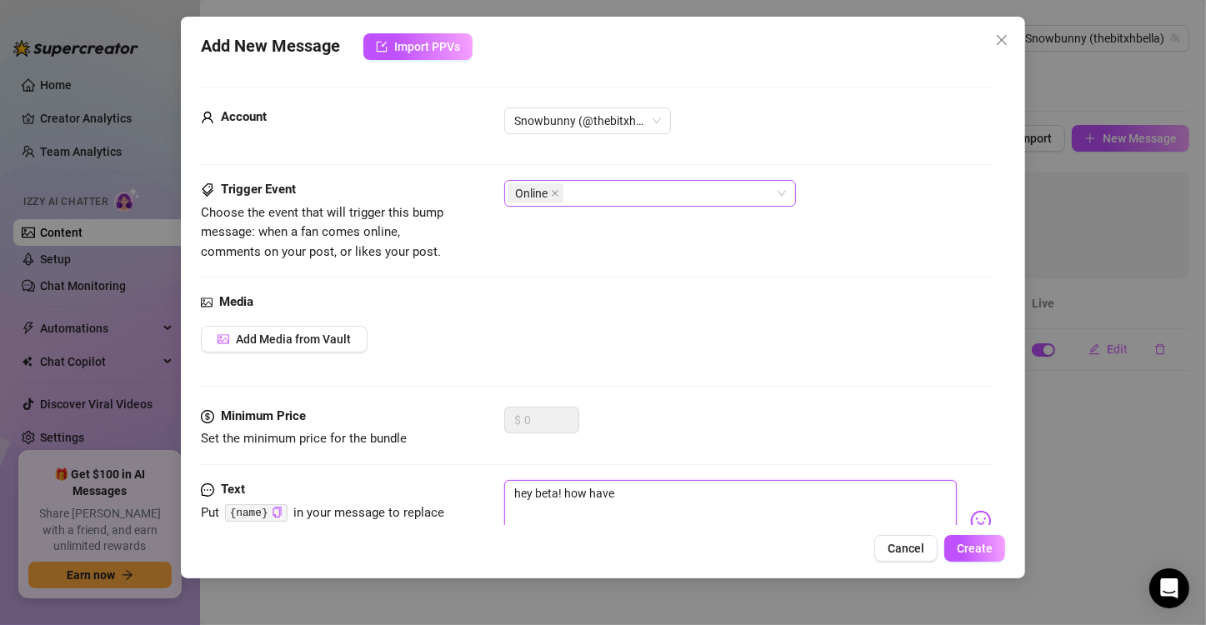
type textarea "hey beta! how have y"
type textarea "hey beta! how have yo"
type textarea "hey beta! how have you"
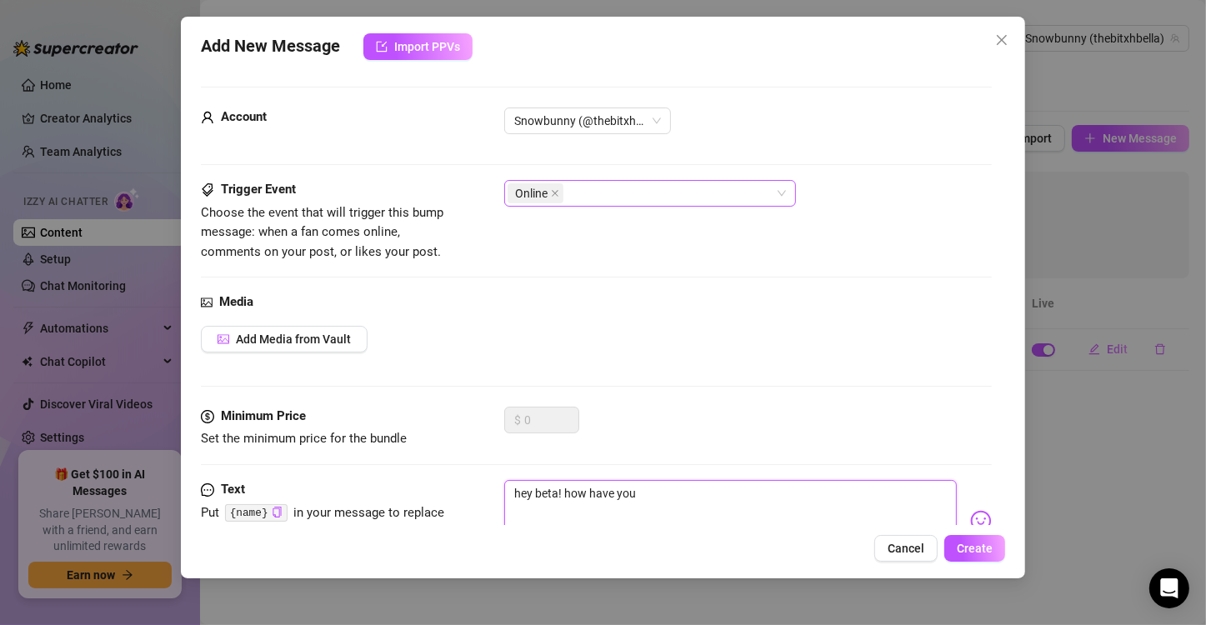
type textarea "hey beta! how have you"
type textarea "hey beta! how have you b"
type textarea "hey beta! how have you be"
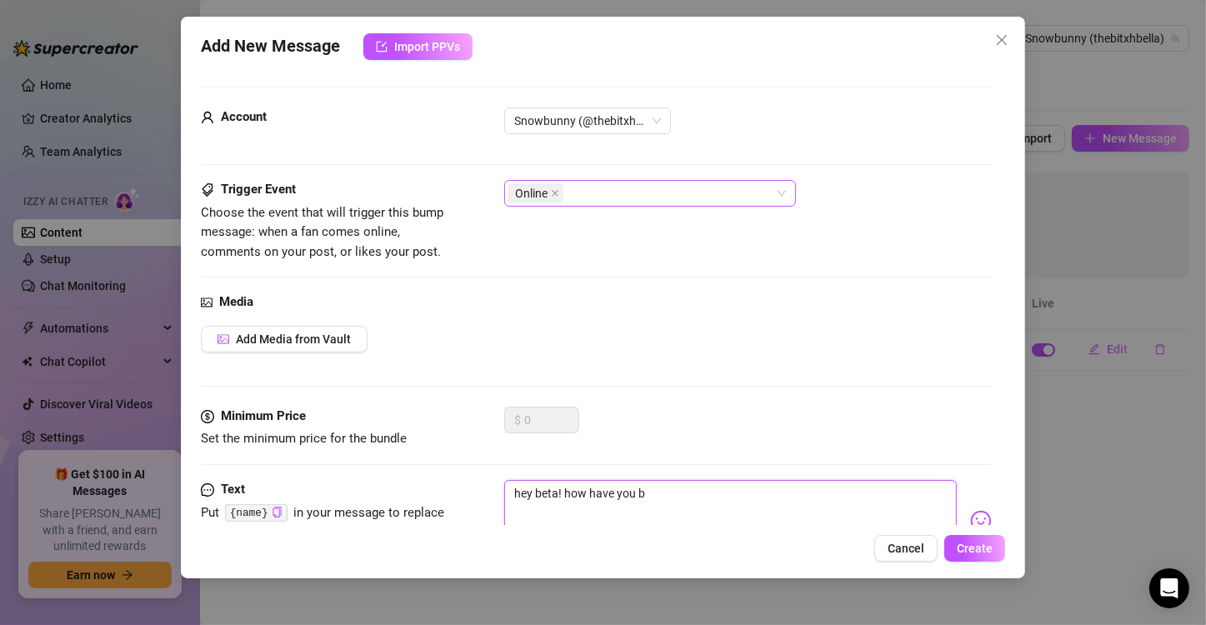
type textarea "hey beta! how have you be"
type textarea "hey beta! how have you bee"
type textarea "hey beta! how have you been"
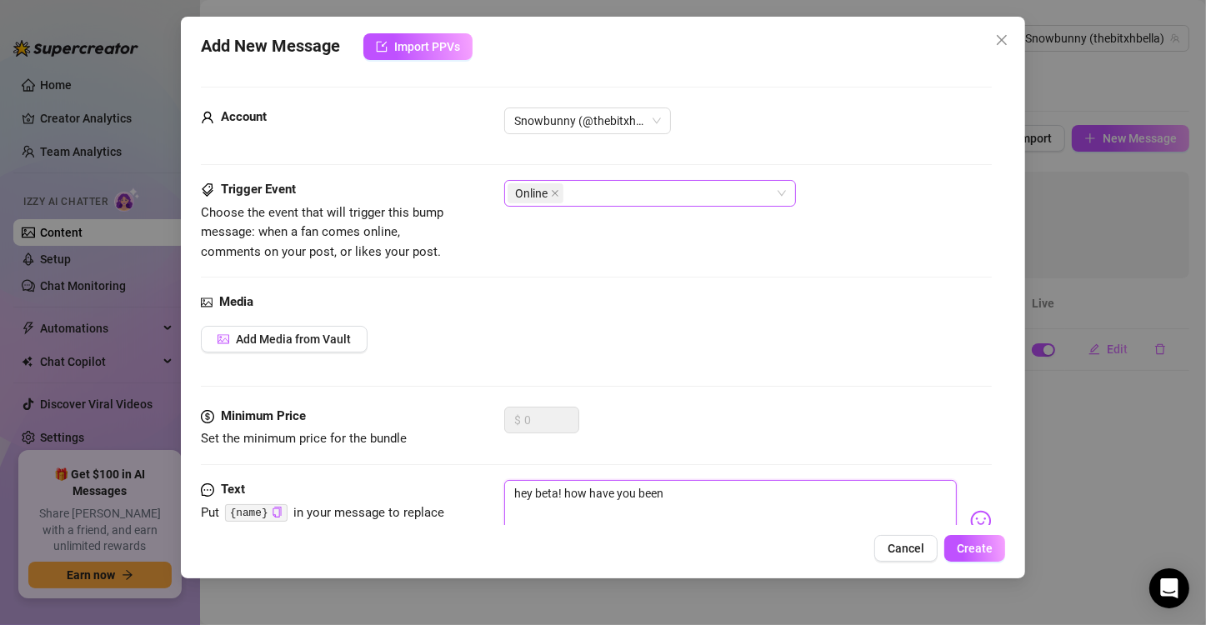
type textarea "hey beta! how have you been?"
click at [567, 487] on textarea "hey beta! how have you been? wanna play?" at bounding box center [730, 513] width 452 height 67
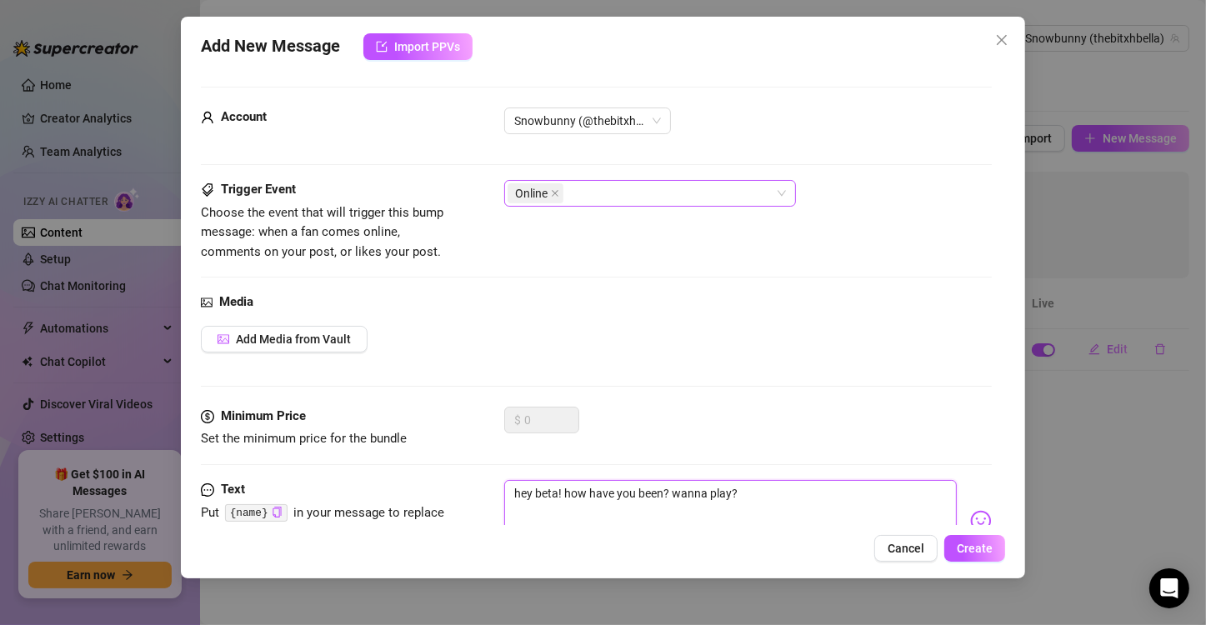
click at [567, 487] on textarea "hey beta! how have you been? wanna play?" at bounding box center [730, 513] width 452 height 67
click at [570, 491] on textarea "hey beta! how have you been? wanna play?" at bounding box center [730, 513] width 452 height 67
click at [982, 543] on span "Create" at bounding box center [975, 548] width 36 height 13
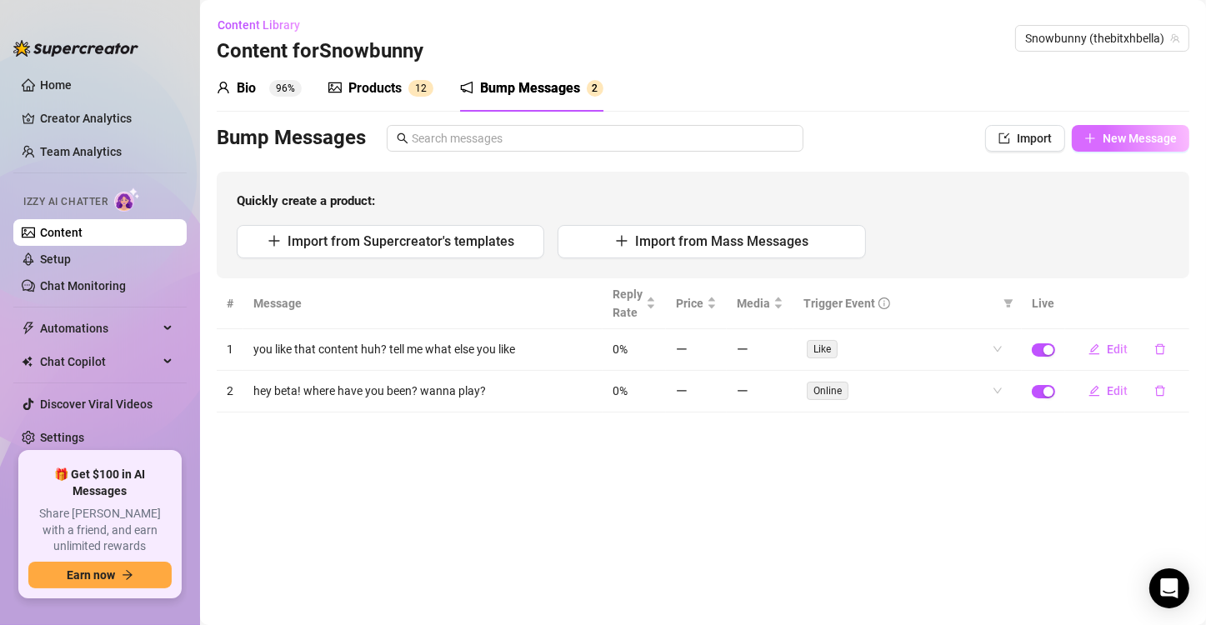
click at [1099, 139] on button "New Message" at bounding box center [1130, 138] width 117 height 27
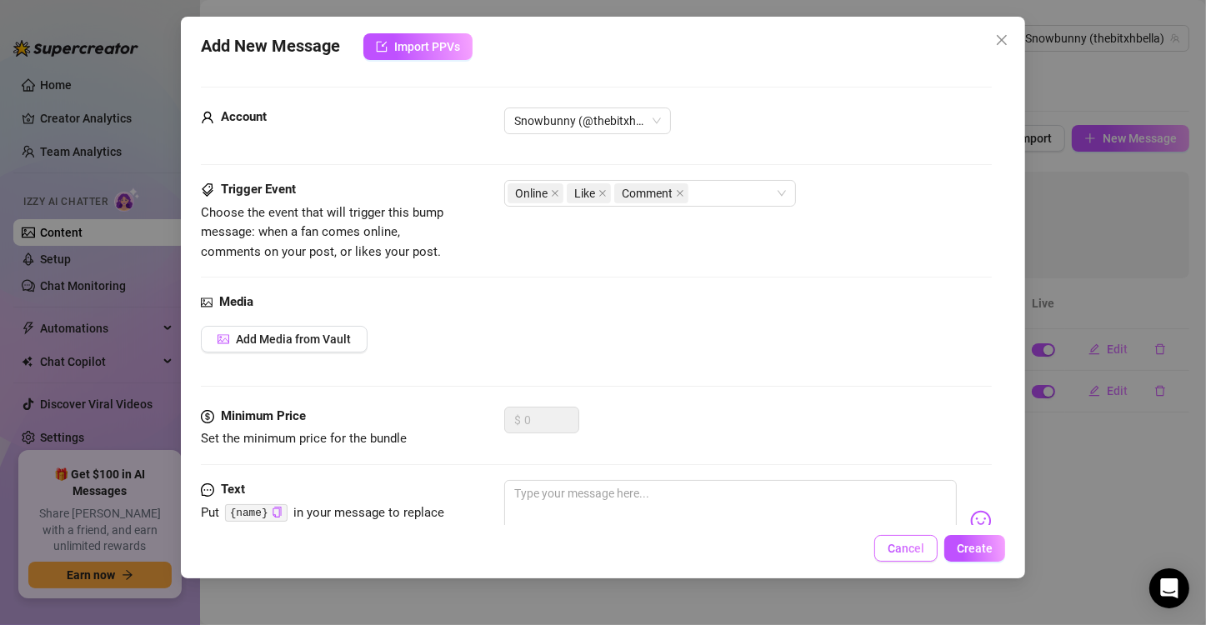
click at [895, 546] on span "Cancel" at bounding box center [905, 548] width 37 height 13
